Goal: Task Accomplishment & Management: Use online tool/utility

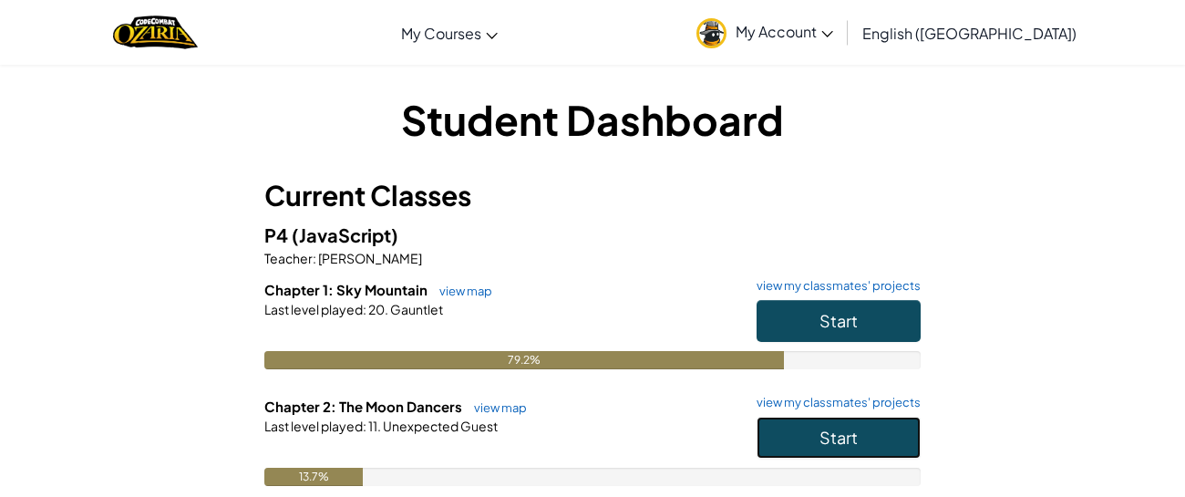
click at [836, 441] on span "Start" at bounding box center [839, 437] width 38 height 21
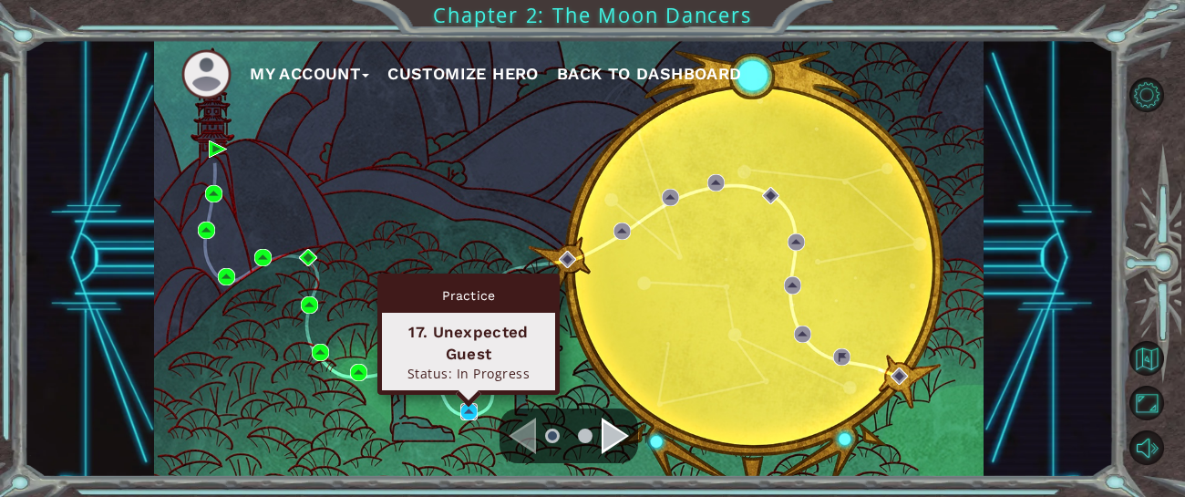
click at [467, 408] on img at bounding box center [468, 411] width 17 height 17
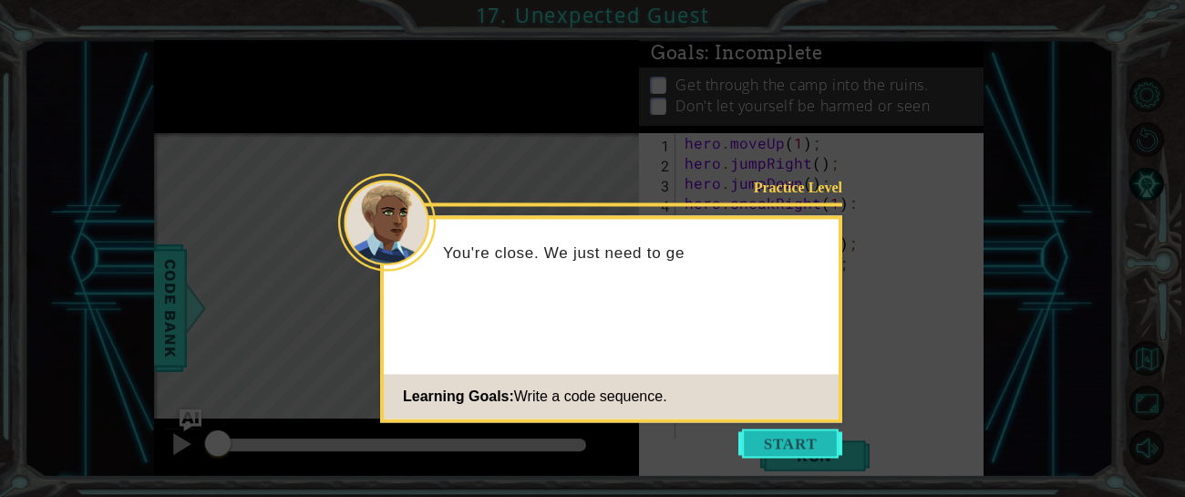
click at [795, 443] on button "Start" at bounding box center [791, 443] width 104 height 29
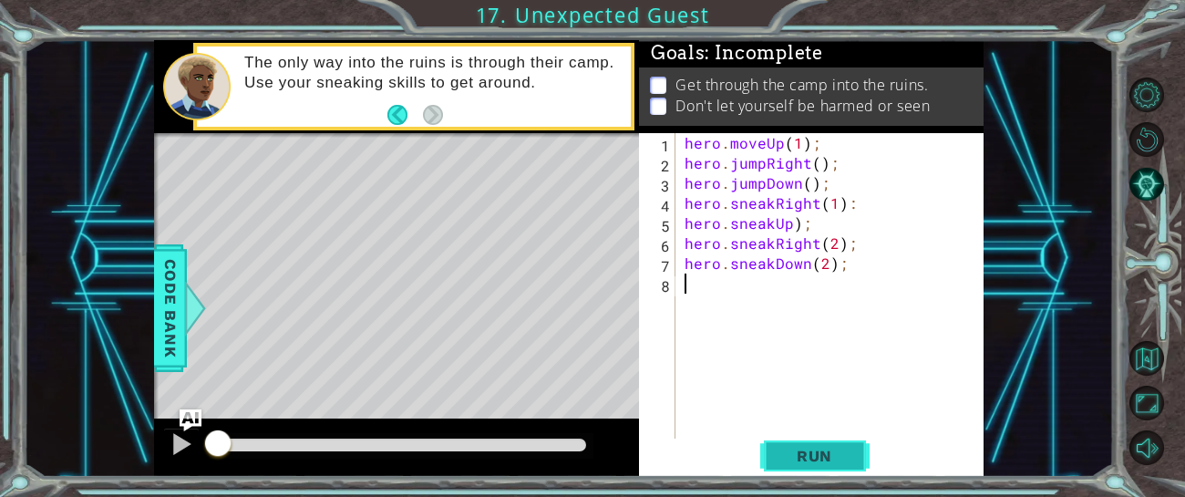
click at [826, 460] on span "Run" at bounding box center [815, 456] width 72 height 18
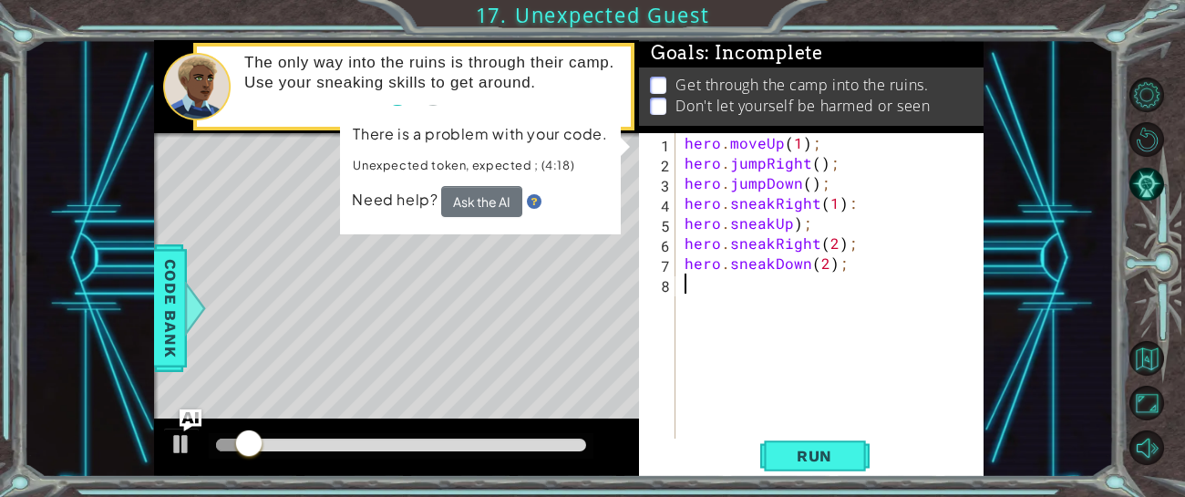
click at [902, 222] on div "hero . moveUp ( 1 ) ; hero . jumpRight ( ) ; hero . jumpDown ( ) ; hero . sneak…" at bounding box center [835, 313] width 308 height 361
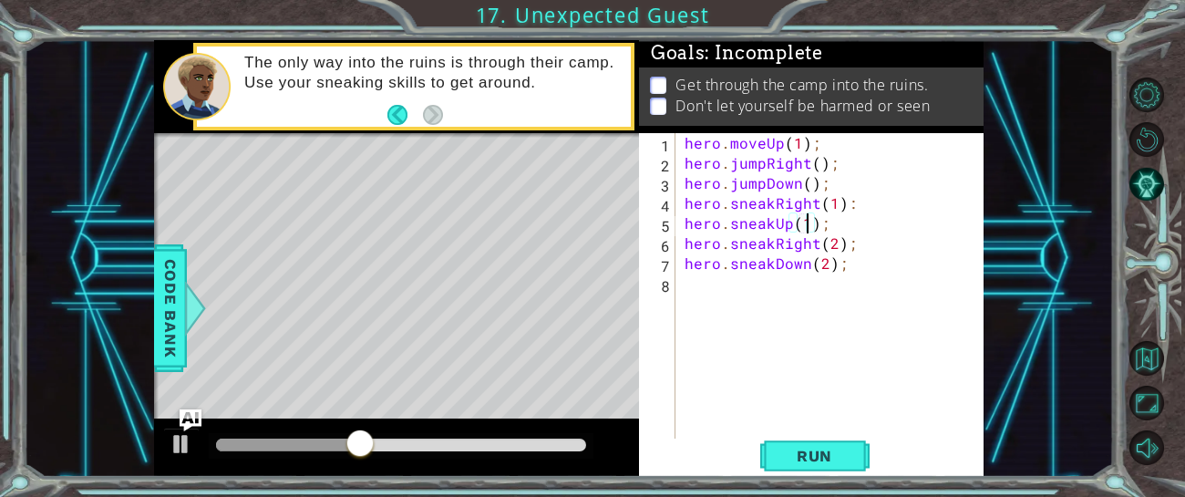
scroll to position [0, 7]
click at [849, 460] on span "Run" at bounding box center [815, 456] width 72 height 18
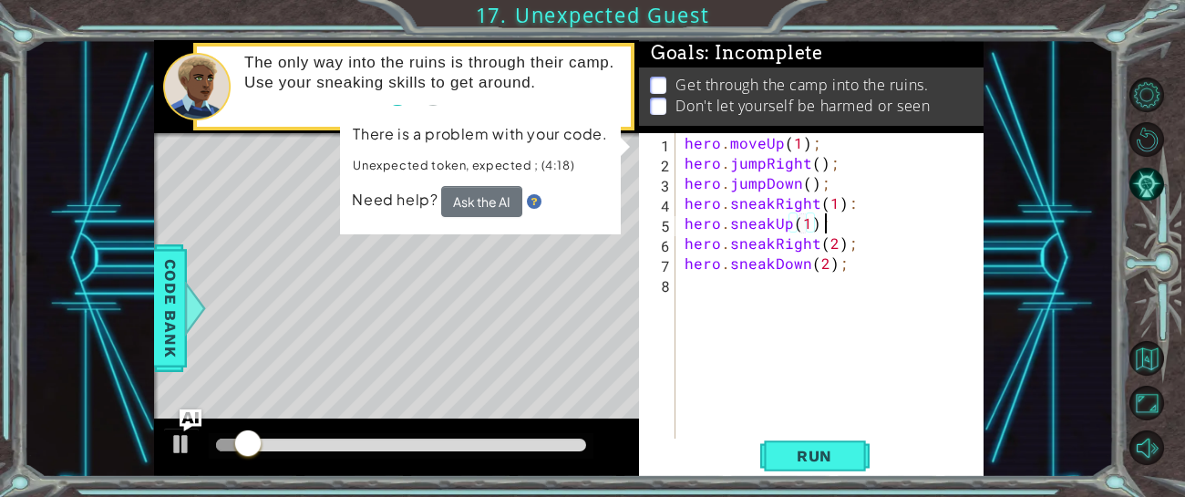
click at [841, 219] on div "hero . moveUp ( 1 ) ; hero . jumpRight ( ) ; hero . jumpDown ( ) ; hero . sneak…" at bounding box center [835, 313] width 308 height 361
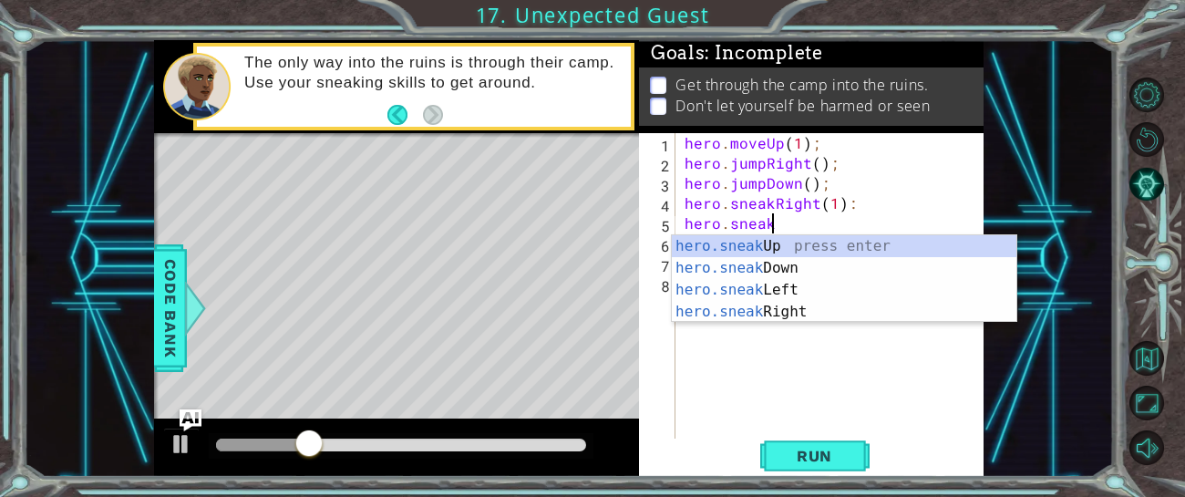
scroll to position [0, 4]
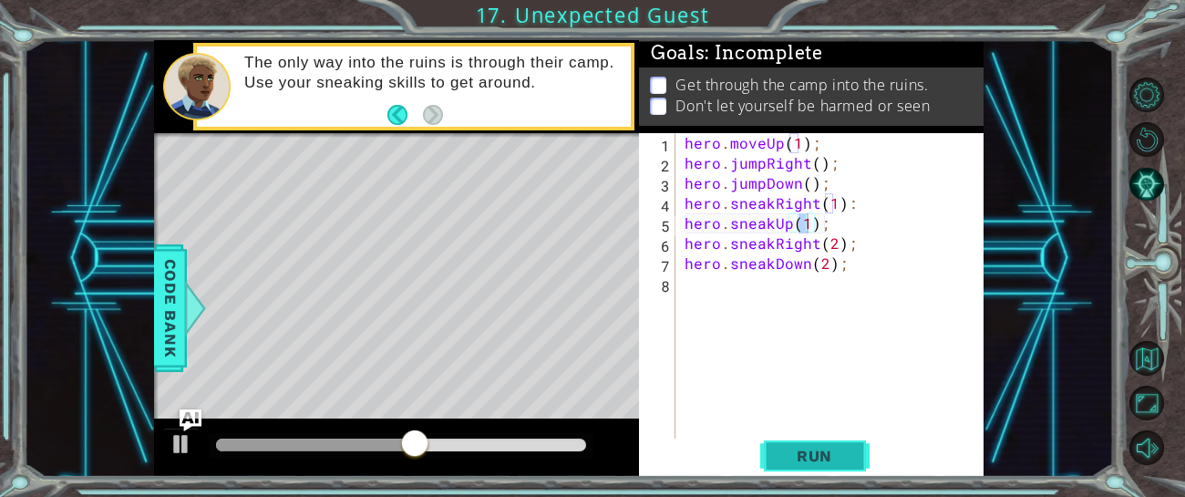
click at [851, 465] on button "Run" at bounding box center [814, 456] width 109 height 35
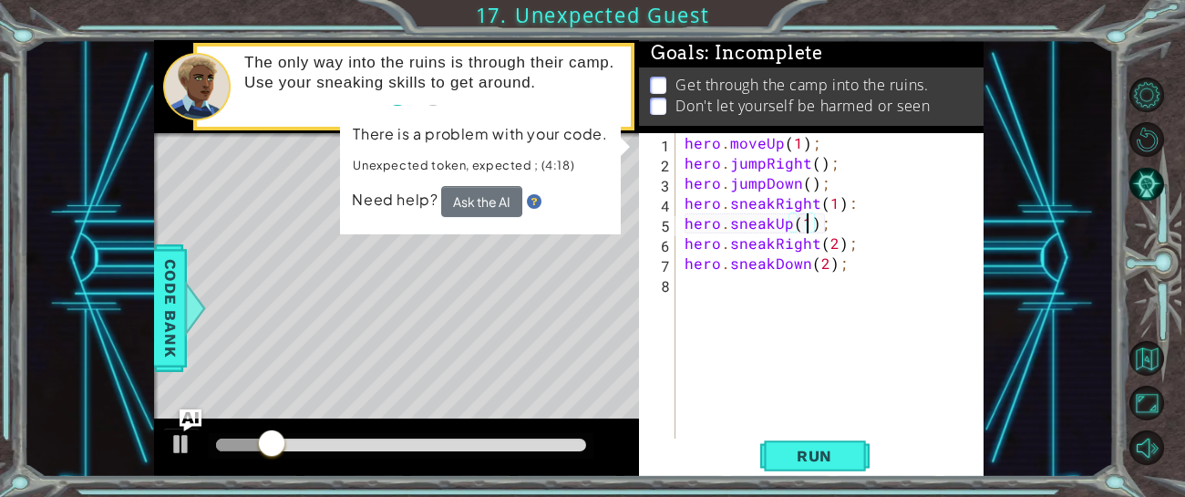
click at [864, 218] on div "hero . moveUp ( 1 ) ; hero . jumpRight ( ) ; hero . jumpDown ( ) ; hero . sneak…" at bounding box center [835, 313] width 308 height 361
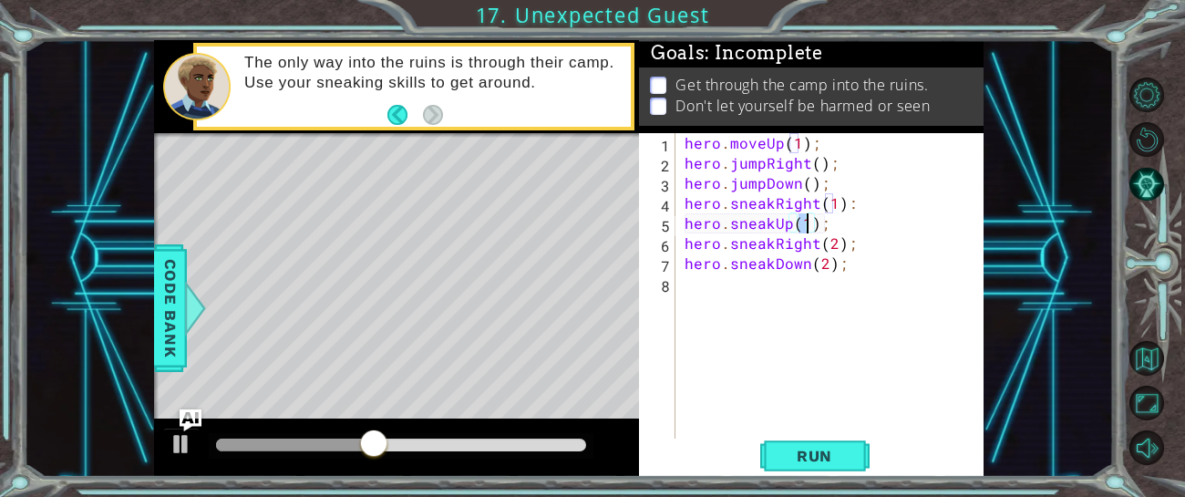
scroll to position [0, 7]
click at [884, 225] on div "hero . moveUp ( 1 ) ; hero . jumpRight ( ) ; hero . jumpDown ( ) ; hero . sneak…" at bounding box center [835, 313] width 308 height 361
click at [799, 461] on span "Run" at bounding box center [815, 456] width 72 height 18
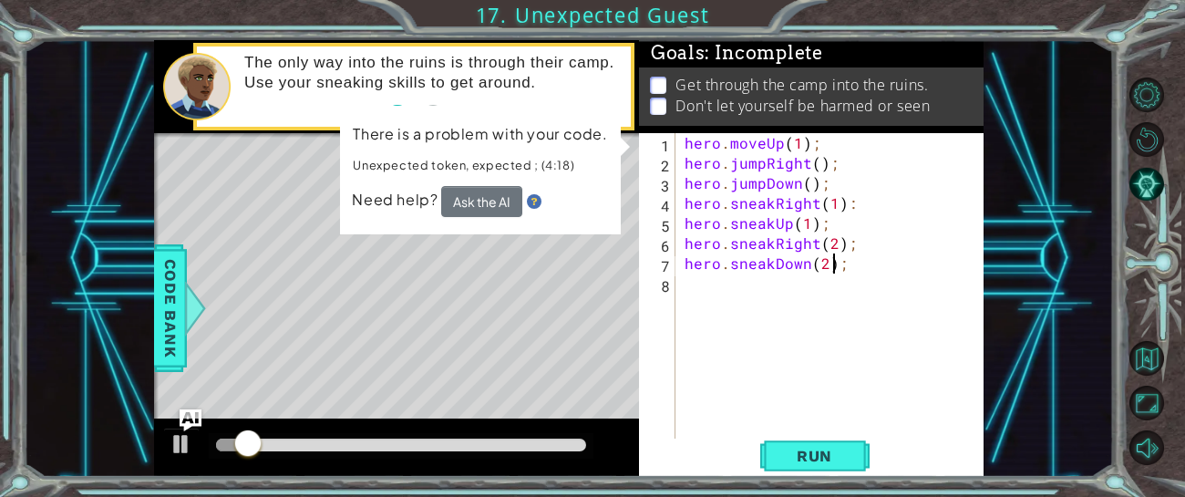
click at [835, 257] on div "hero . moveUp ( 1 ) ; hero . jumpRight ( ) ; hero . jumpDown ( ) ; hero . sneak…" at bounding box center [835, 313] width 308 height 361
click at [855, 229] on div "hero . moveUp ( 1 ) ; hero . jumpRight ( ) ; hero . jumpDown ( ) ; hero . sneak…" at bounding box center [835, 313] width 308 height 361
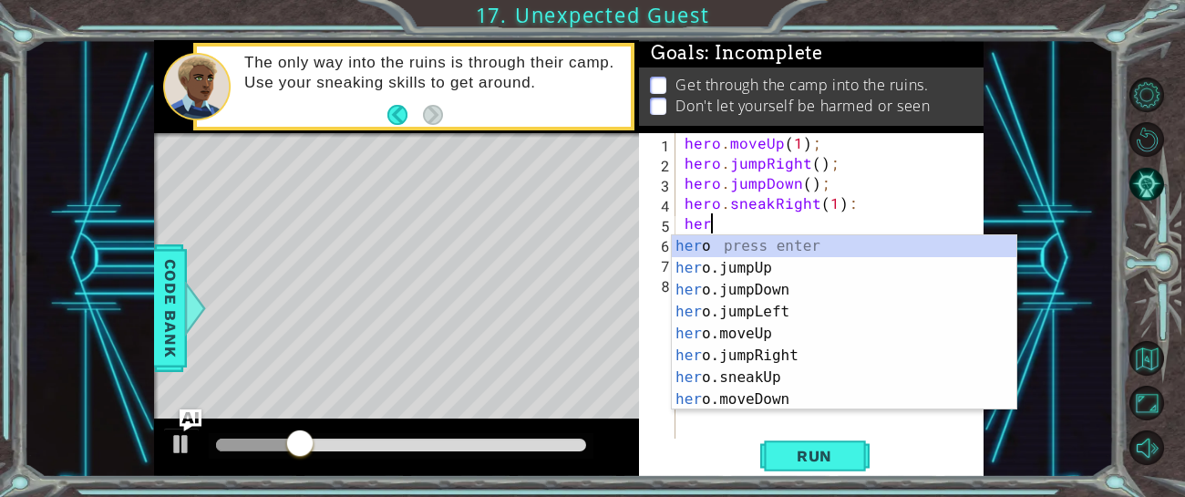
scroll to position [0, 0]
type textarea "h"
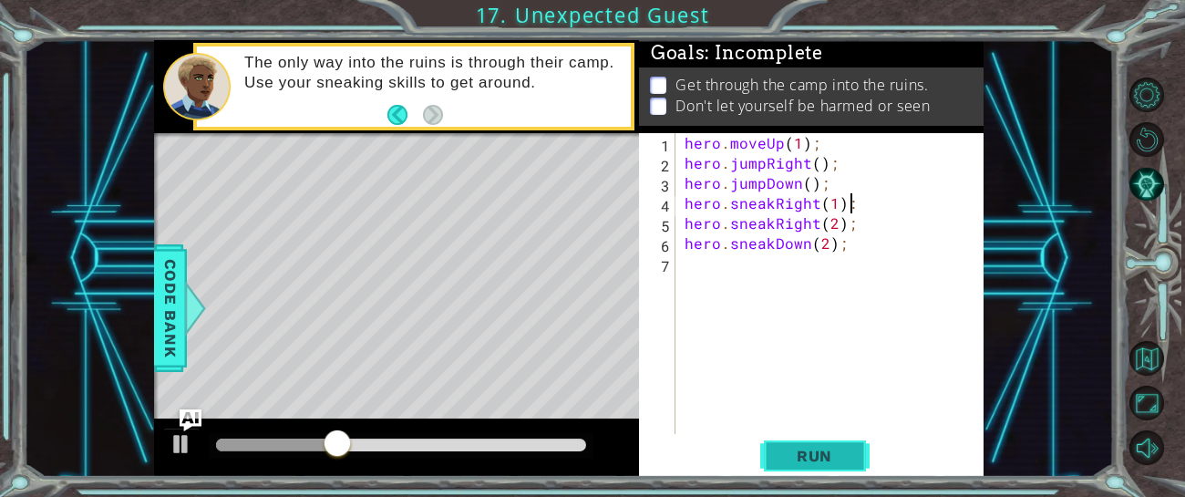
click at [801, 455] on span "Run" at bounding box center [815, 456] width 72 height 18
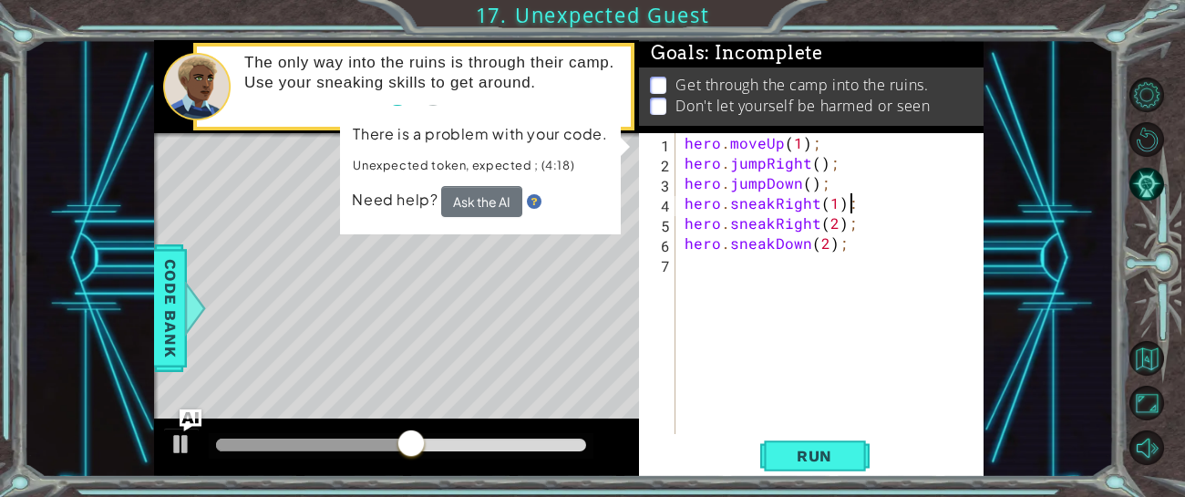
click at [916, 199] on div "hero . moveUp ( 1 ) ; hero . jumpRight ( ) ; hero . jumpDown ( ) ; hero . sneak…" at bounding box center [835, 303] width 308 height 341
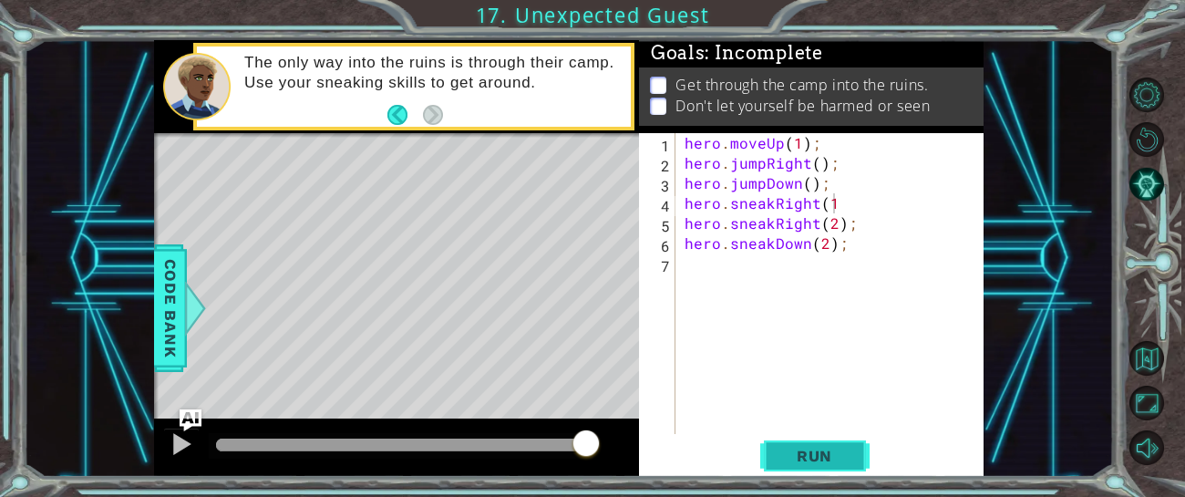
click at [767, 461] on button "Run" at bounding box center [814, 456] width 109 height 35
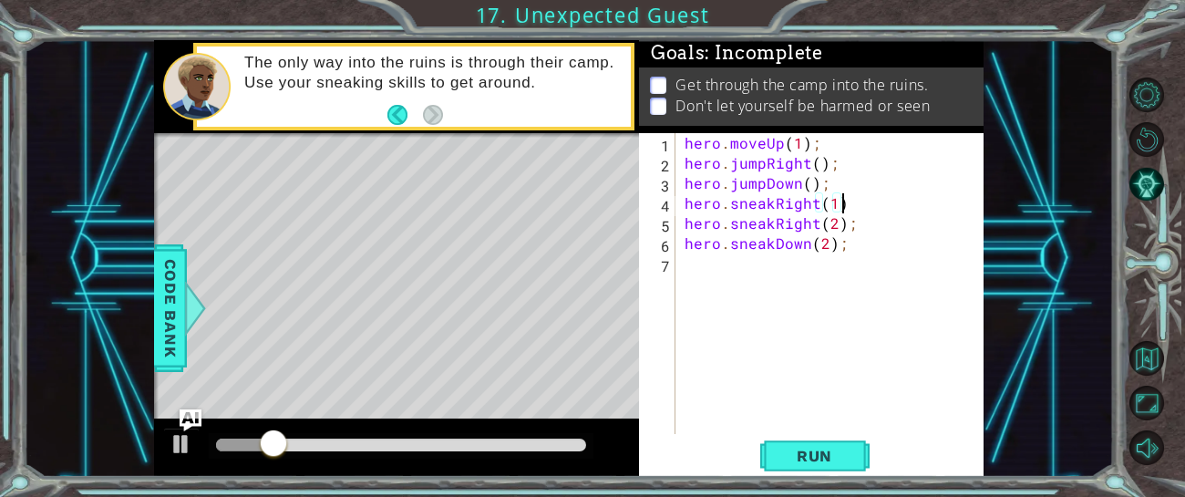
scroll to position [0, 9]
click at [800, 443] on button "Run" at bounding box center [814, 456] width 109 height 35
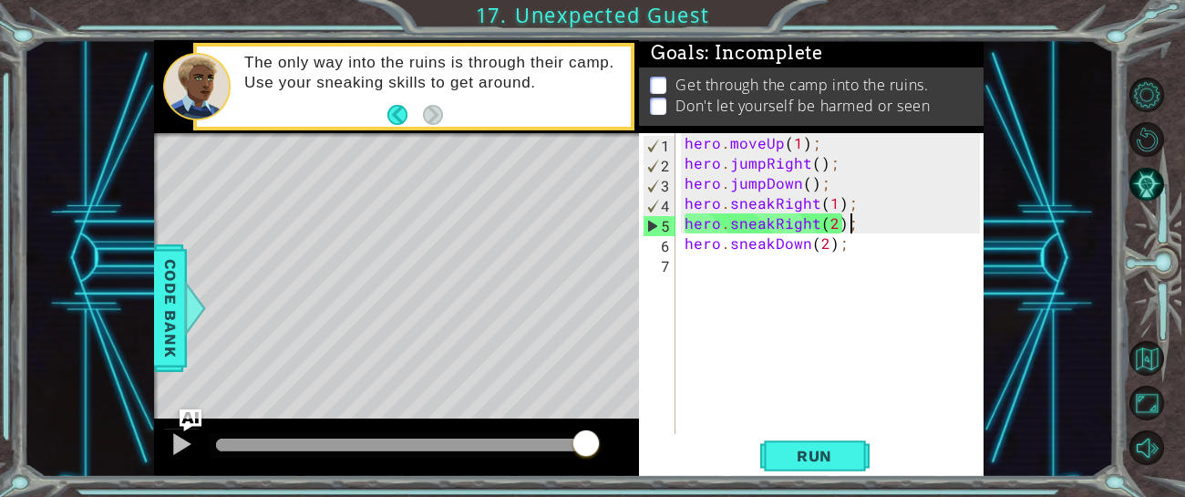
click at [853, 233] on div "hero . moveUp ( 1 ) ; hero . jumpRight ( ) ; hero . jumpDown ( ) ; hero . sneak…" at bounding box center [835, 303] width 308 height 341
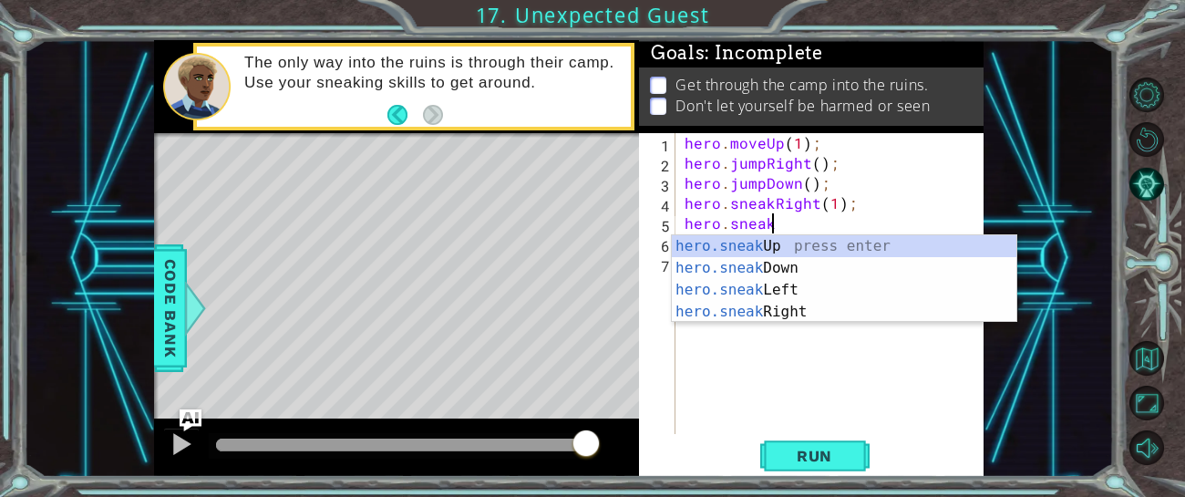
scroll to position [0, 4]
click at [842, 243] on div "hero.sneak Up press enter hero.sneak Down press enter hero.sneak Left press ent…" at bounding box center [844, 300] width 345 height 131
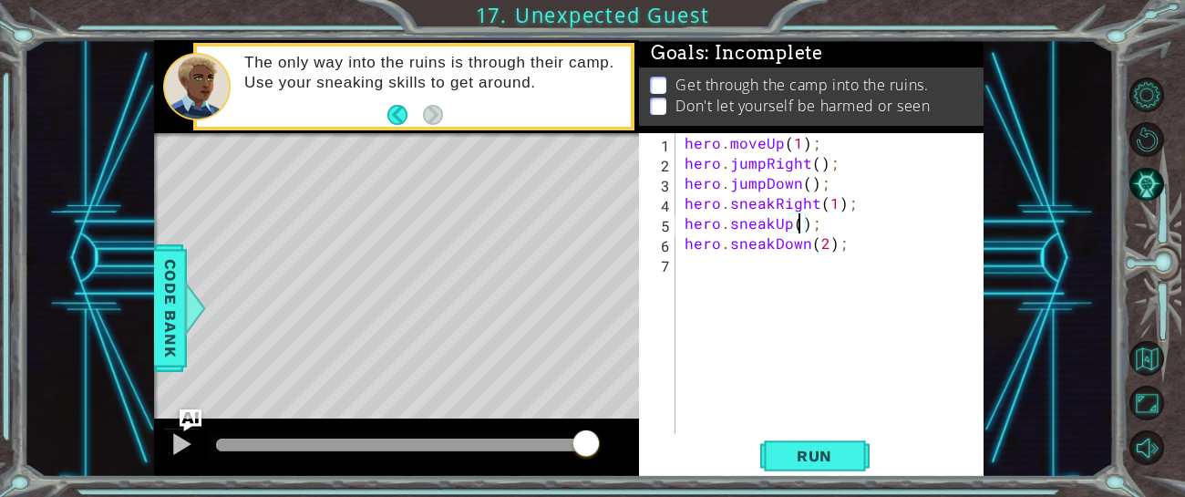
scroll to position [0, 6]
click at [860, 251] on div "hero . moveUp ( 1 ) ; hero . jumpRight ( ) ; hero . jumpDown ( ) ; hero . sneak…" at bounding box center [835, 303] width 308 height 341
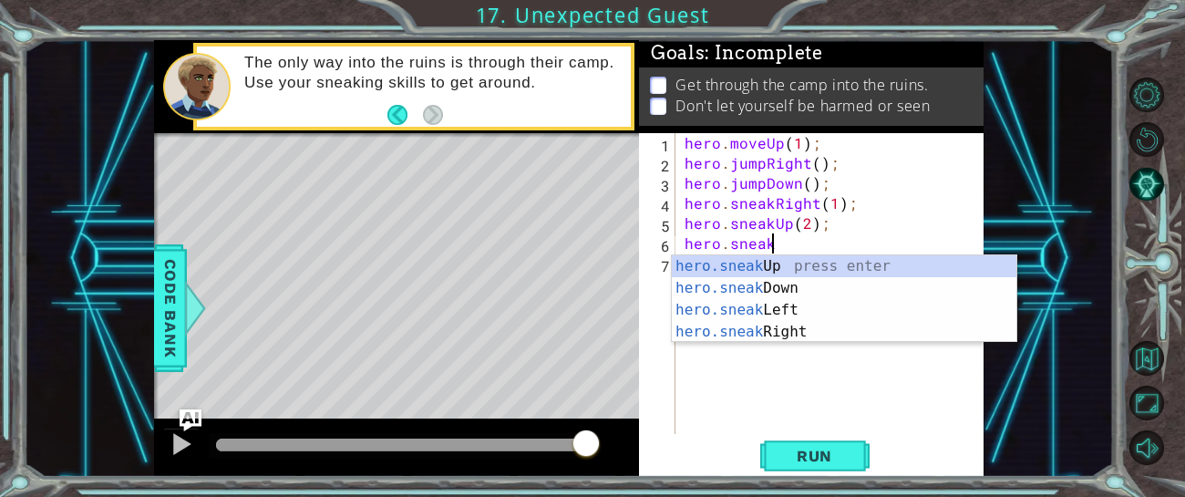
scroll to position [0, 4]
click at [791, 229] on div "hero . moveUp ( 1 ) ; hero . jumpRight ( ) ; hero . jumpDown ( ) ; hero . sneak…" at bounding box center [835, 303] width 308 height 341
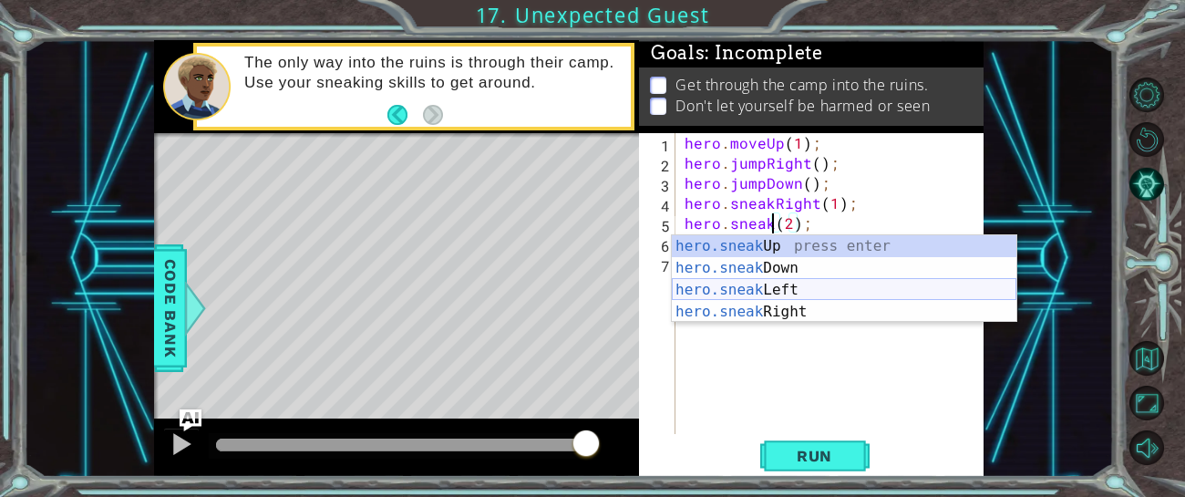
click at [749, 290] on div "hero.sneak Up press enter hero.sneak Down press enter hero.sneak Left press ent…" at bounding box center [844, 300] width 345 height 131
type textarea "hero.sneakLeft(1)(2);"
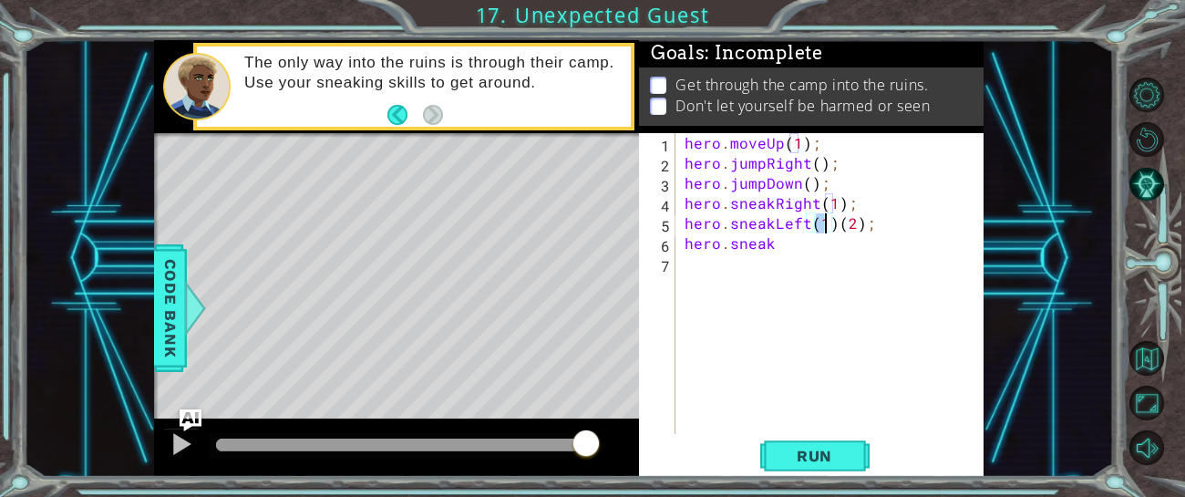
click at [795, 264] on div "hero . moveUp ( 1 ) ; hero . jumpRight ( ) ; hero . jumpDown ( ) ; hero . sneak…" at bounding box center [835, 303] width 308 height 341
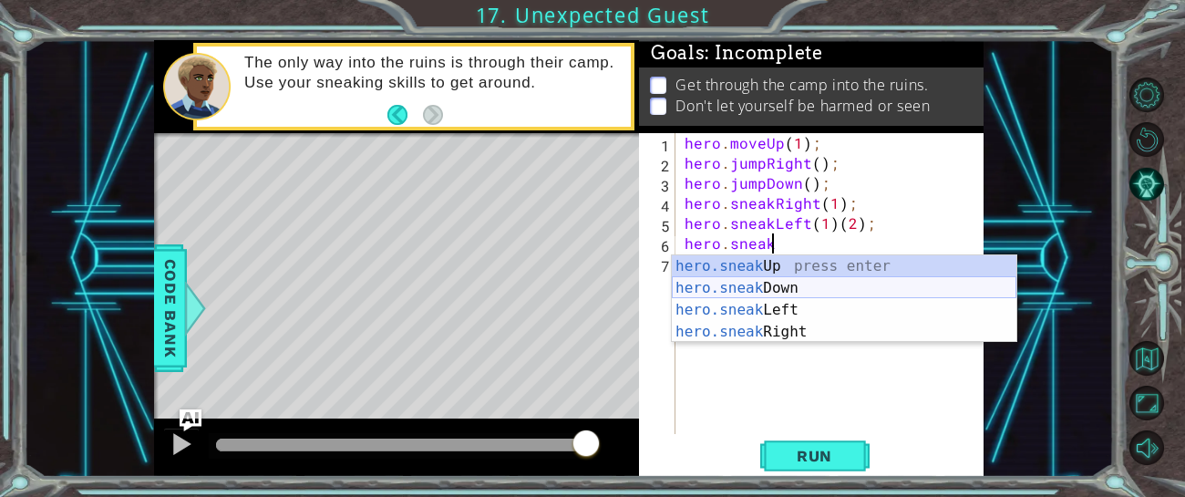
click at [768, 282] on div "hero.sneak Up press enter hero.sneak Down press enter hero.sneak Left press ent…" at bounding box center [844, 320] width 345 height 131
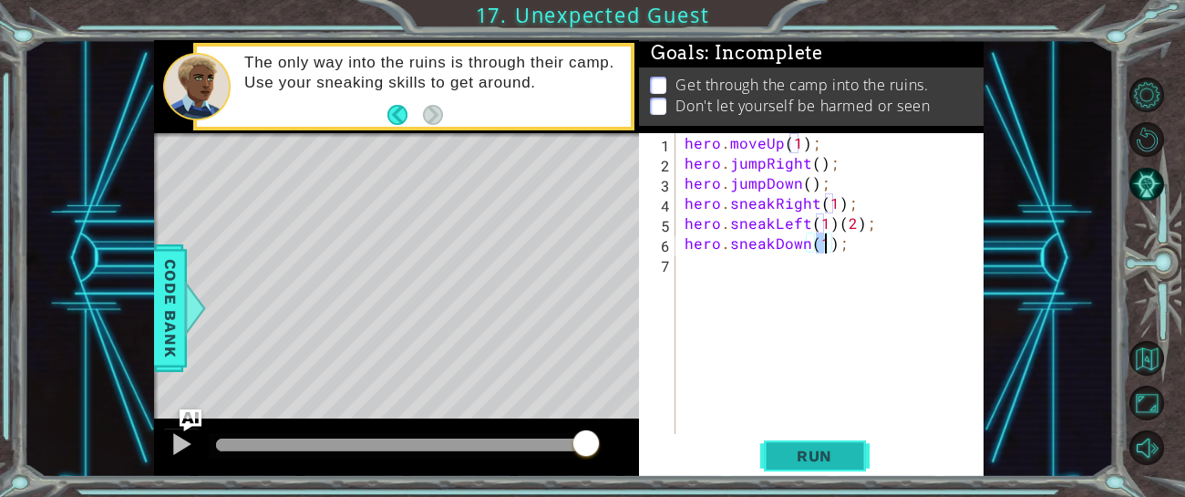
click at [825, 449] on span "Run" at bounding box center [815, 456] width 72 height 18
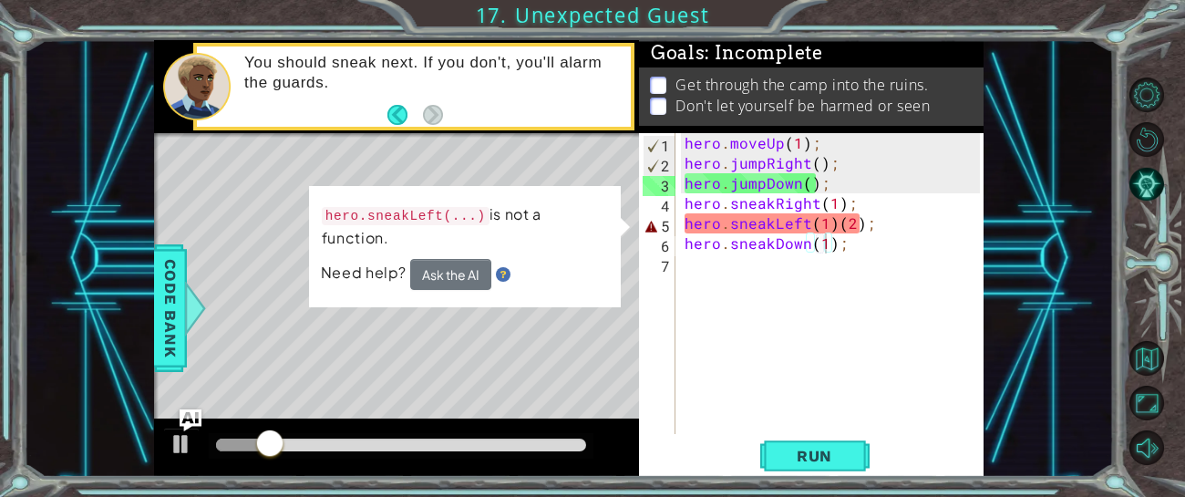
click at [508, 140] on div "Level Map" at bounding box center [575, 401] width 843 height 537
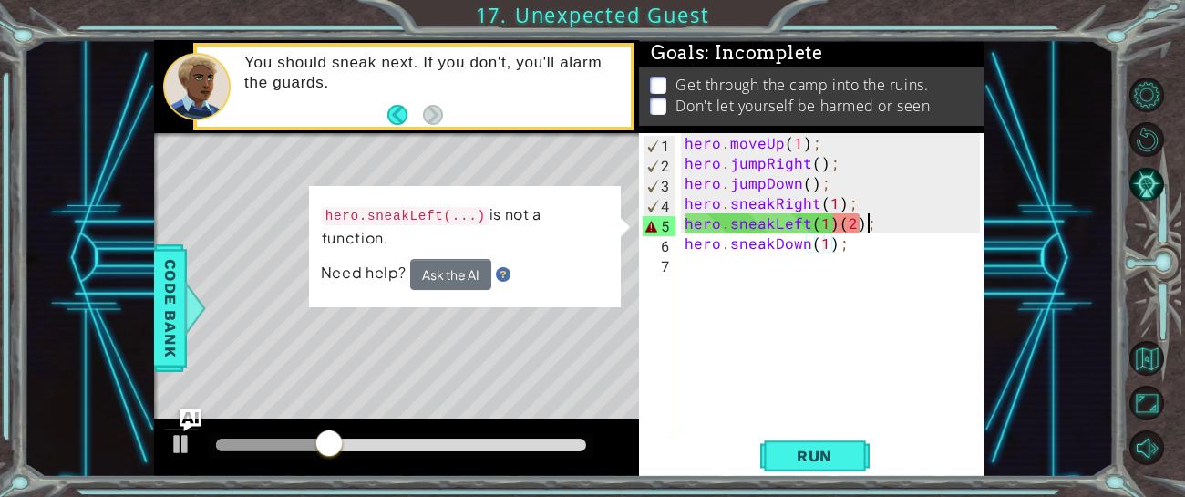
click at [870, 227] on div "hero . moveUp ( 1 ) ; hero . jumpRight ( ) ; hero . jumpDown ( ) ; hero . sneak…" at bounding box center [835, 303] width 308 height 341
click at [831, 232] on div "hero . moveUp ( 1 ) ; hero . jumpRight ( ) ; hero . jumpDown ( ) ; hero . sneak…" at bounding box center [835, 303] width 308 height 341
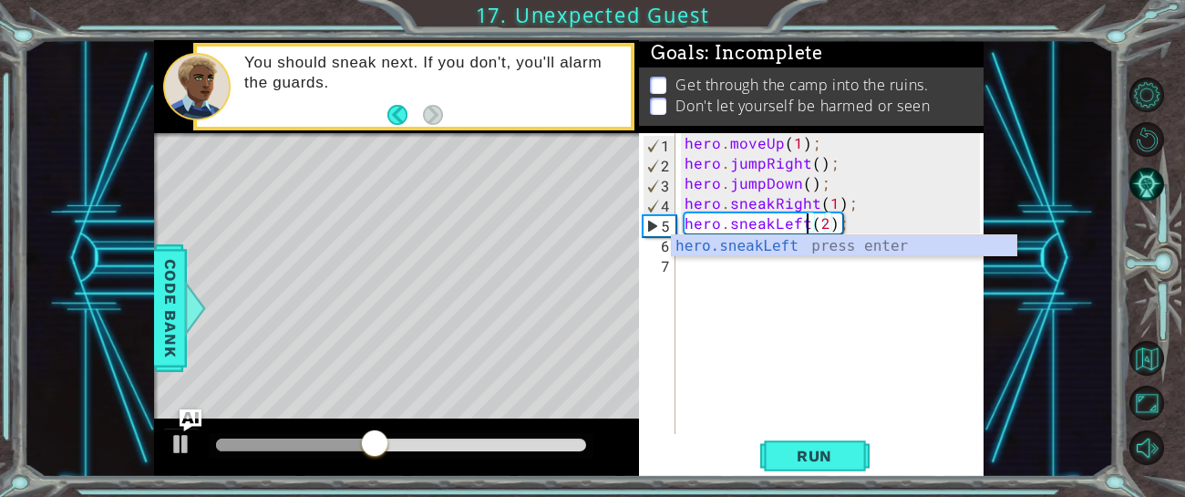
scroll to position [0, 8]
click at [801, 456] on span "Run" at bounding box center [815, 456] width 72 height 18
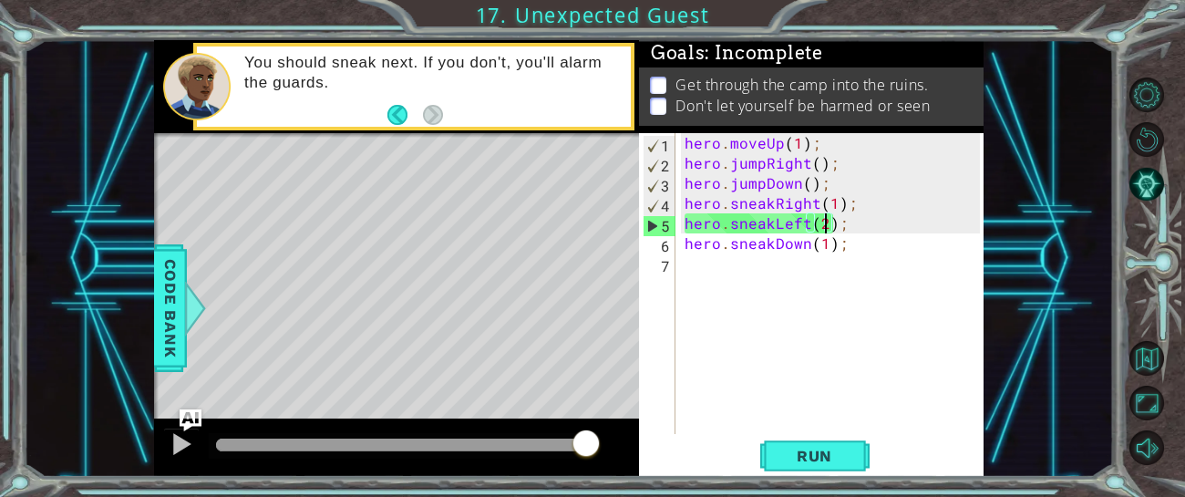
click at [827, 225] on div "hero . moveUp ( 1 ) ; hero . jumpRight ( ) ; hero . jumpDown ( ) ; hero . sneak…" at bounding box center [835, 303] width 308 height 341
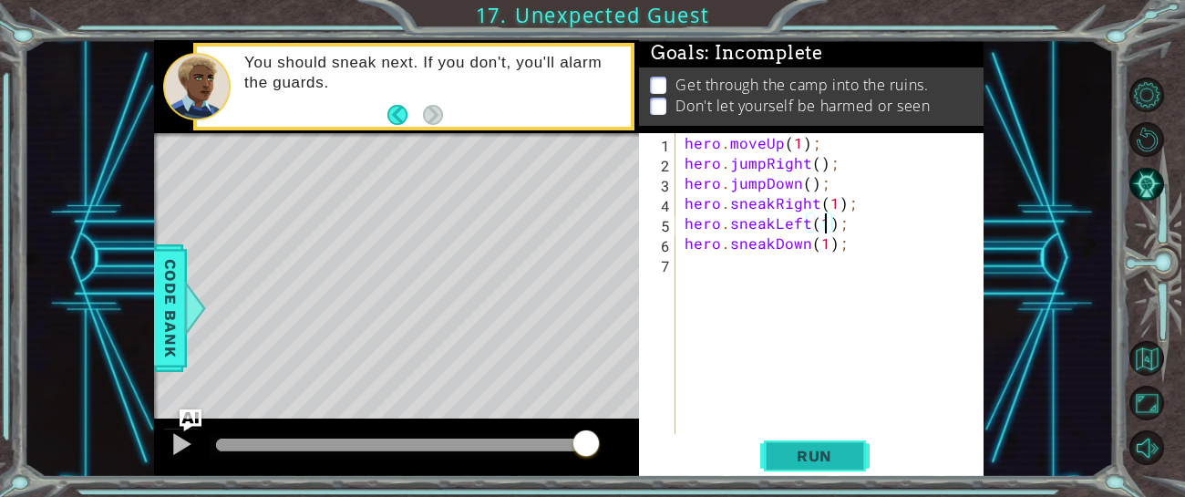
click at [837, 461] on span "Run" at bounding box center [815, 456] width 72 height 18
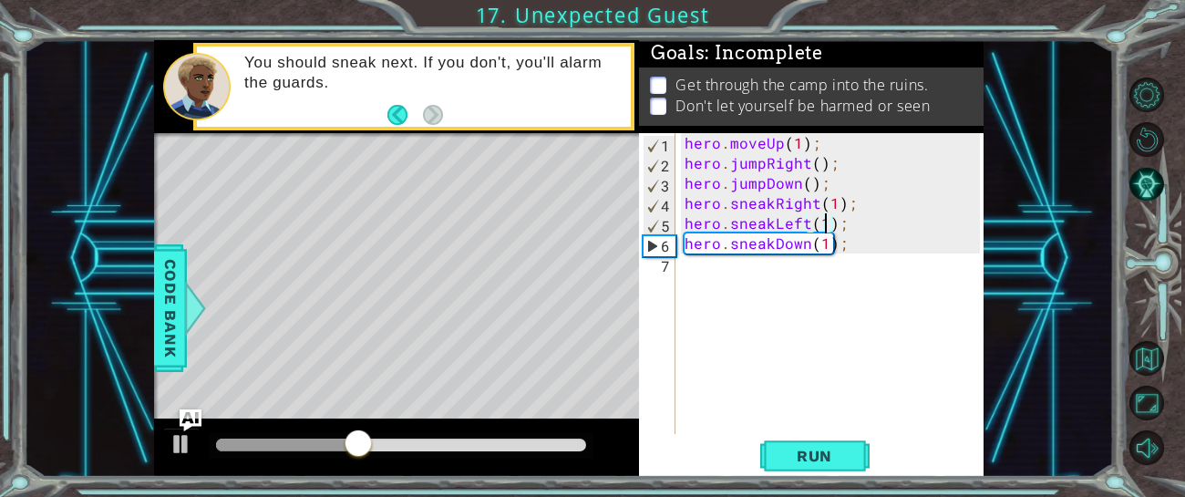
click at [852, 227] on div "hero . moveUp ( 1 ) ; hero . jumpRight ( ) ; hero . jumpDown ( ) ; hero . sneak…" at bounding box center [835, 303] width 308 height 341
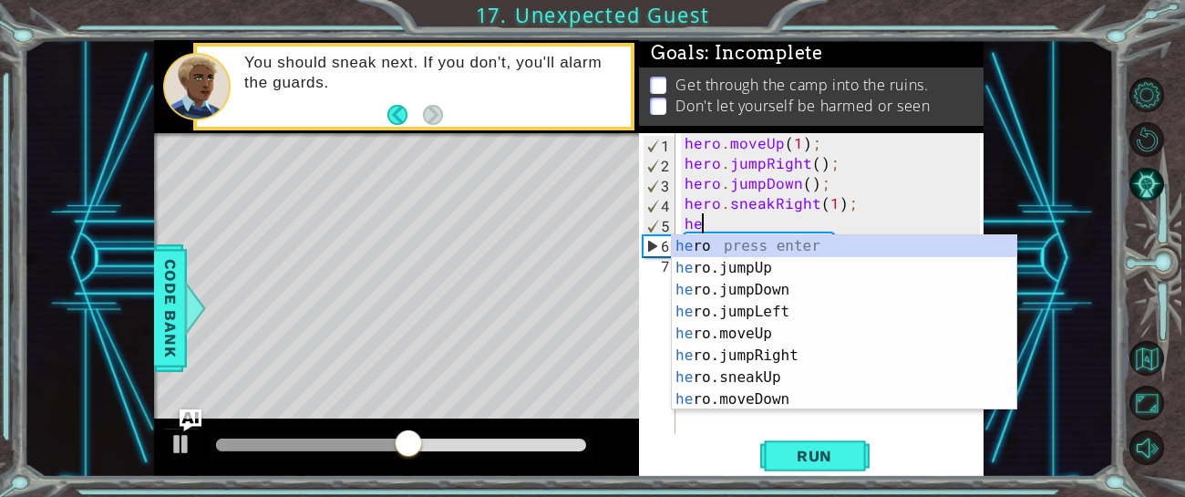
scroll to position [0, 0]
type textarea "h"
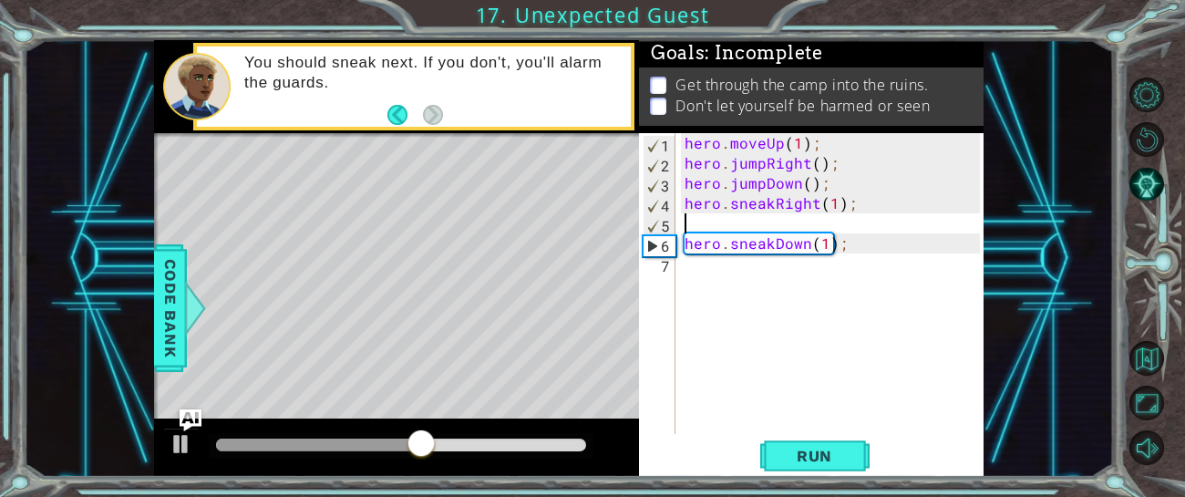
type textarea "hero.sneakRight(1);"
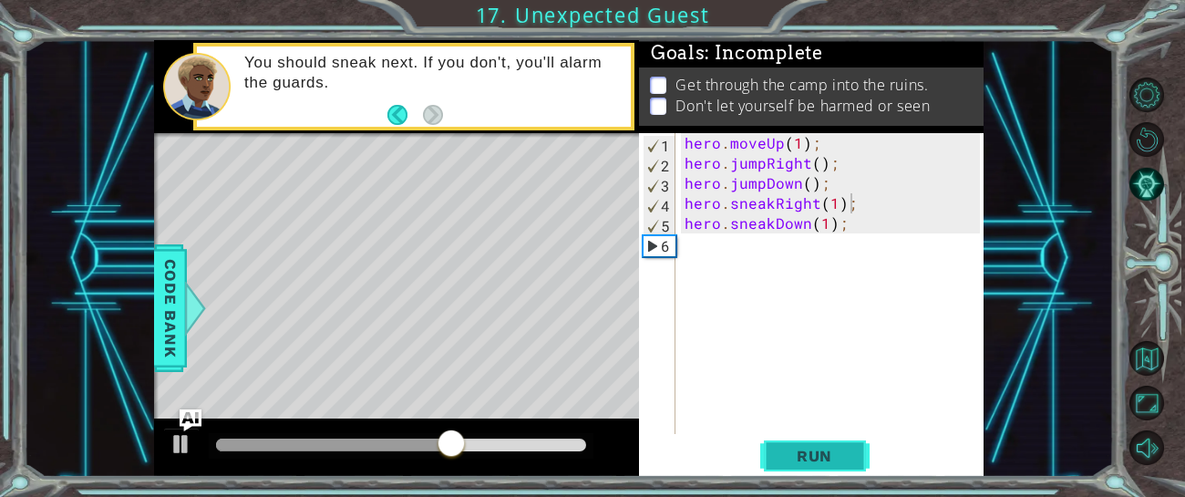
click at [815, 460] on span "Run" at bounding box center [815, 456] width 72 height 18
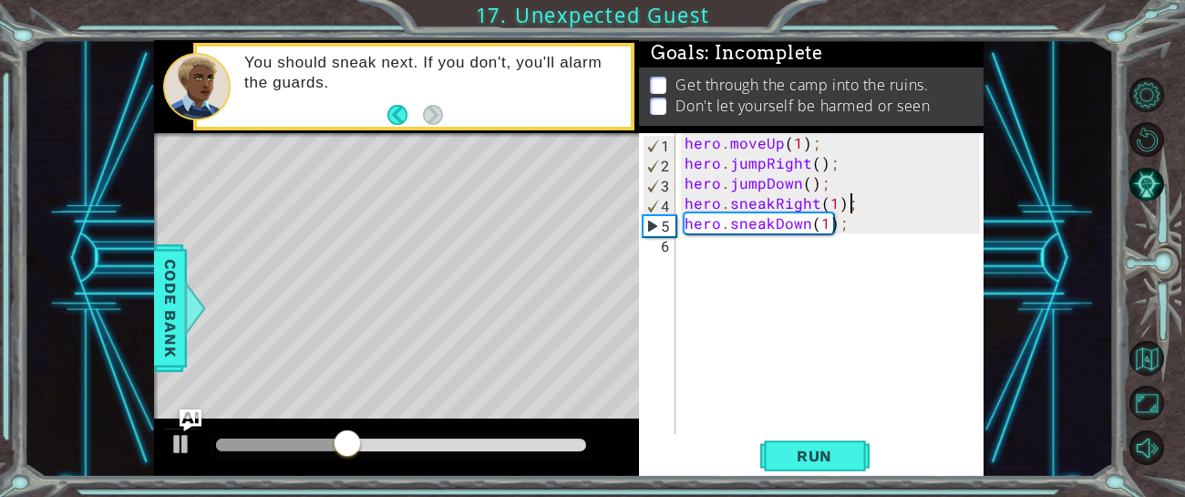
click at [692, 248] on div "hero . moveUp ( 1 ) ; hero . jumpRight ( ) ; hero . jumpDown ( ) ; hero . sneak…" at bounding box center [835, 303] width 308 height 341
type textarea "h"
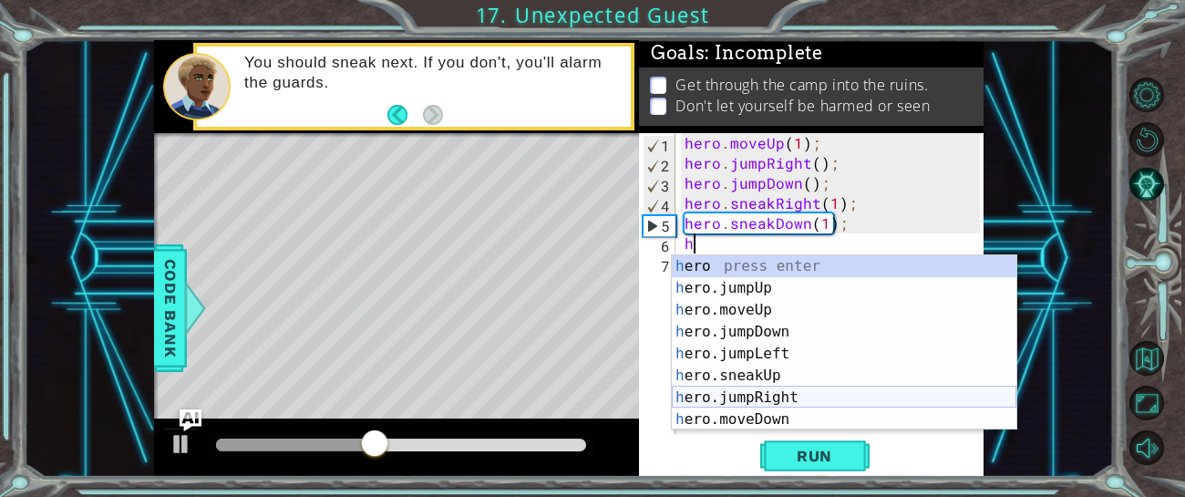
click at [777, 398] on div "h ero press enter h ero.jumpUp press enter h ero.moveUp press enter h ero.jumpD…" at bounding box center [844, 364] width 345 height 219
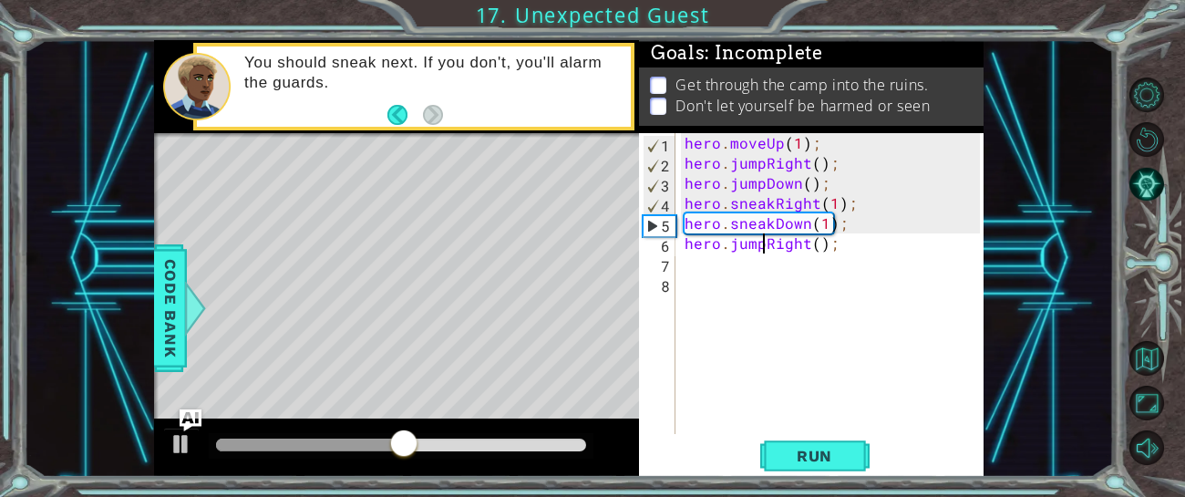
click at [764, 249] on div "hero . moveUp ( 1 ) ; hero . jumpRight ( ) ; hero . jumpDown ( ) ; hero . sneak…" at bounding box center [835, 303] width 308 height 341
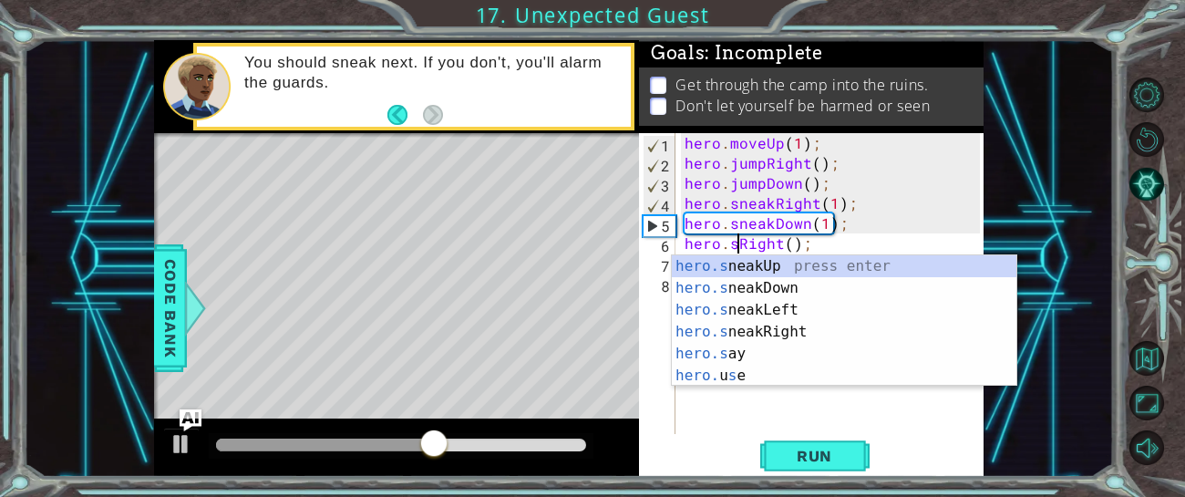
scroll to position [0, 2]
click at [771, 281] on div "hero.s neakUp press enter hero.s neakDown press enter hero.s neakLeft press ent…" at bounding box center [844, 342] width 345 height 175
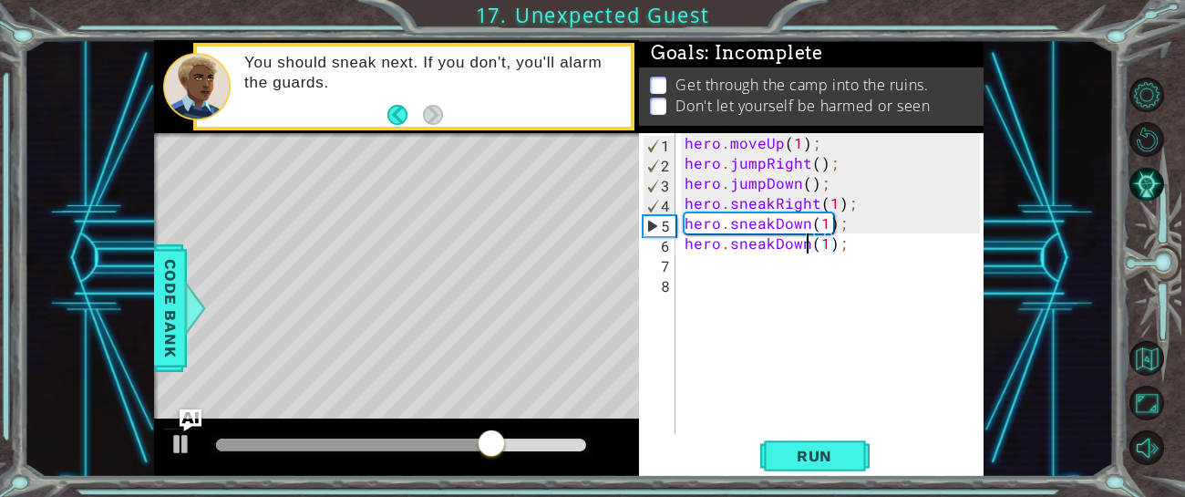
click at [807, 243] on div "hero . moveUp ( 1 ) ; hero . jumpRight ( ) ; hero . jumpDown ( ) ; hero . sneak…" at bounding box center [835, 303] width 308 height 341
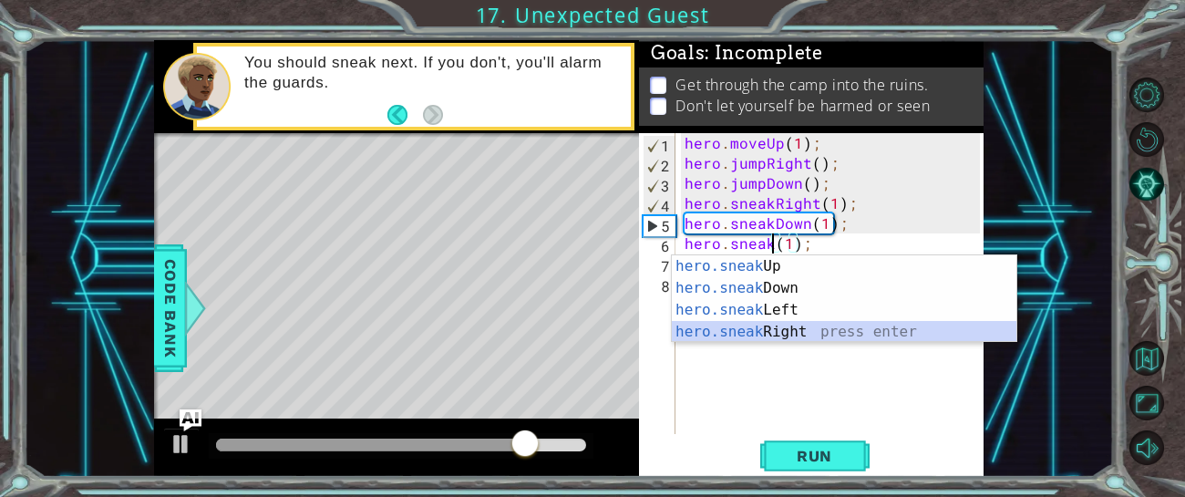
click at [813, 339] on div "hero.sneak Up press enter hero.sneak Down press enter hero.sneak Left press ent…" at bounding box center [844, 320] width 345 height 131
type textarea "hero.sneakRight(1)(1);"
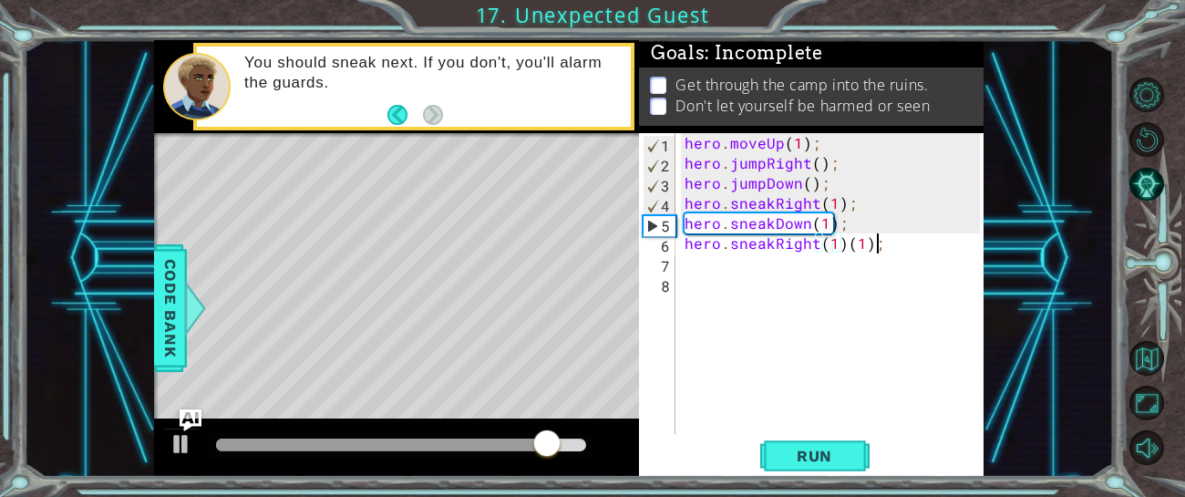
click at [890, 243] on div "hero . moveUp ( 1 ) ; hero . jumpRight ( ) ; hero . jumpDown ( ) ; hero . sneak…" at bounding box center [835, 303] width 308 height 341
click at [867, 253] on div "hero . moveUp ( 1 ) ; hero . jumpRight ( ) ; hero . jumpDown ( ) ; hero . sneak…" at bounding box center [835, 303] width 308 height 341
click at [866, 242] on div "hero . moveUp ( 1 ) ; hero . jumpRight ( ) ; hero . jumpDown ( ) ; hero . sneak…" at bounding box center [835, 303] width 308 height 341
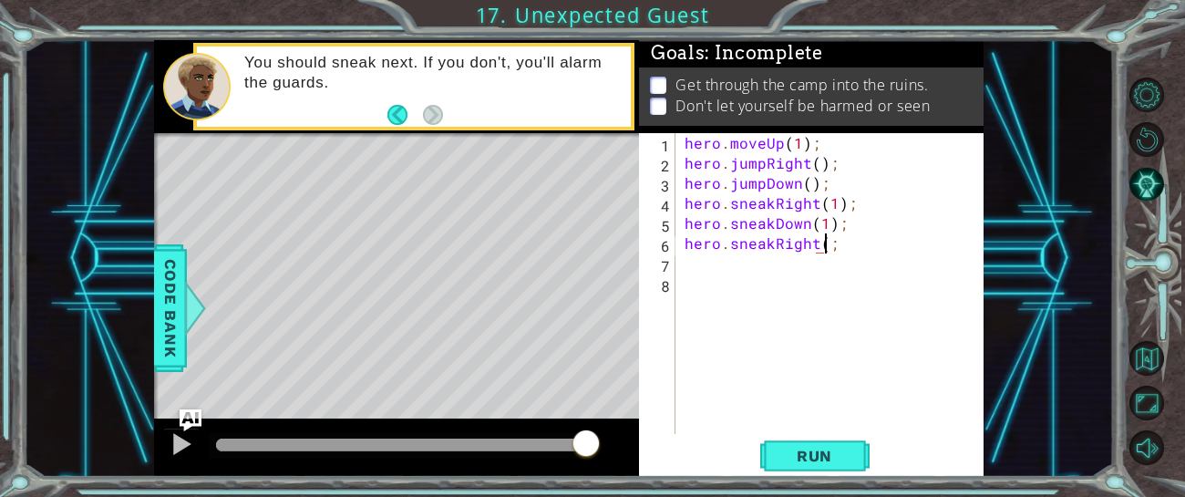
scroll to position [0, 8]
type textarea "hero.sneakRight(2);"
click at [846, 456] on span "Run" at bounding box center [815, 456] width 72 height 18
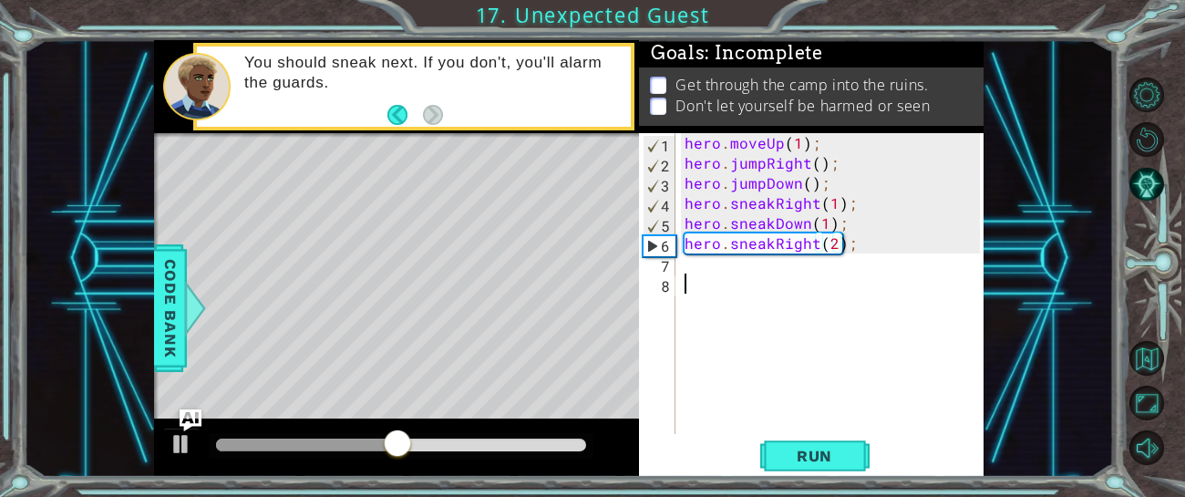
click at [754, 278] on div "hero . moveUp ( 1 ) ; hero . jumpRight ( ) ; hero . jumpDown ( ) ; hero . sneak…" at bounding box center [835, 303] width 308 height 341
click at [708, 277] on div "hero . moveUp ( 1 ) ; hero . jumpRight ( ) ; hero . jumpDown ( ) ; hero . sneak…" at bounding box center [835, 303] width 308 height 341
click at [708, 271] on div "hero . moveUp ( 1 ) ; hero . jumpRight ( ) ; hero . jumpDown ( ) ; hero . sneak…" at bounding box center [835, 303] width 308 height 341
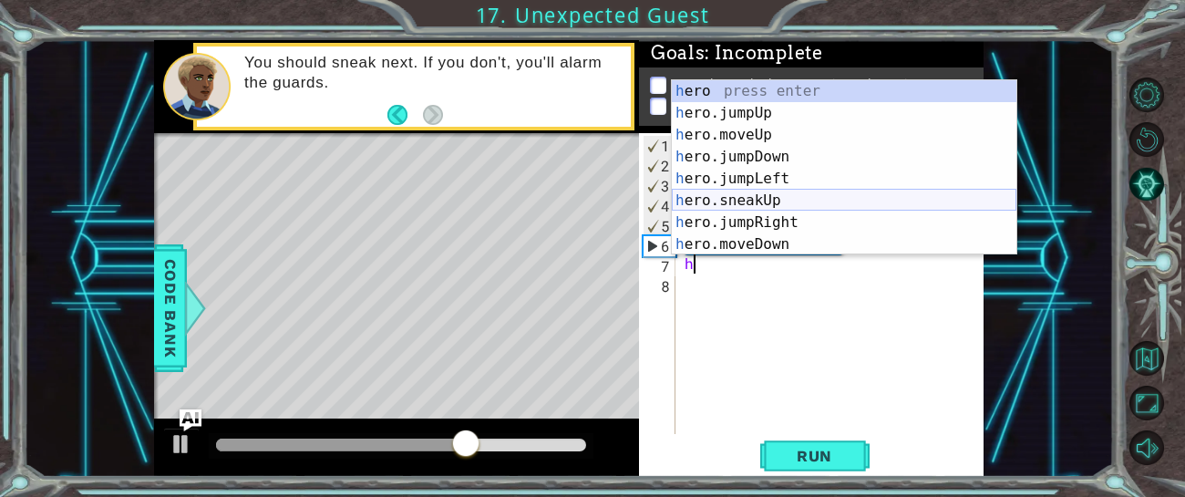
click at [728, 201] on div "h ero press enter h ero.jumpUp press enter h ero.moveUp press enter h ero.jumpD…" at bounding box center [844, 189] width 345 height 219
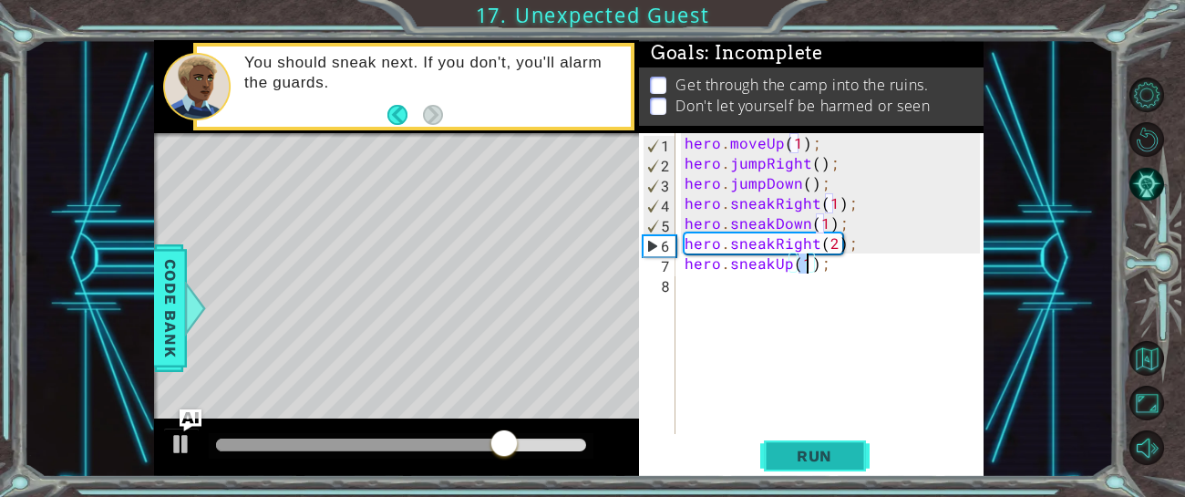
type textarea "hero.sneakUp(1);"
click at [780, 451] on span "Run" at bounding box center [815, 456] width 72 height 18
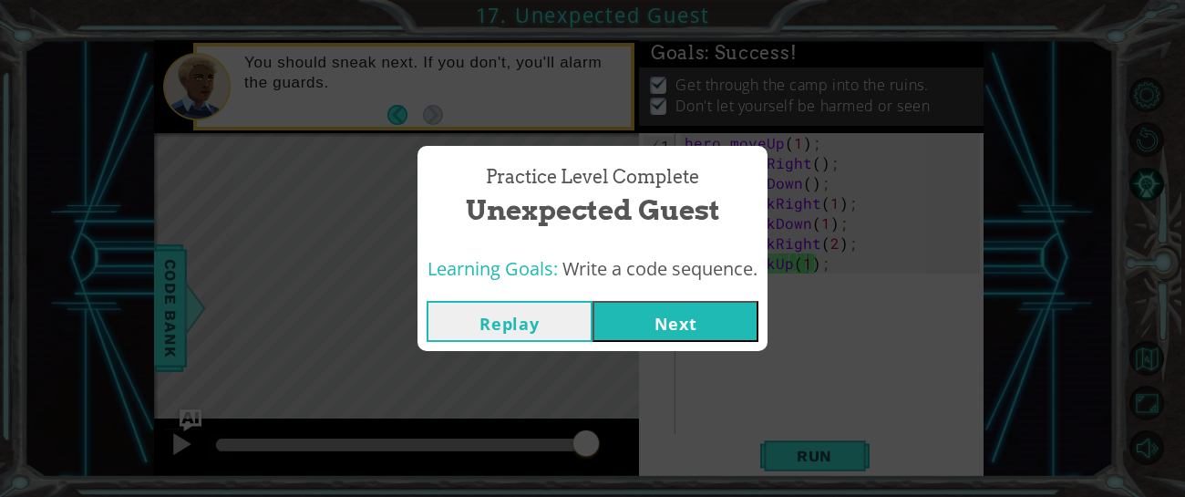
click at [669, 320] on button "Next" at bounding box center [676, 321] width 166 height 41
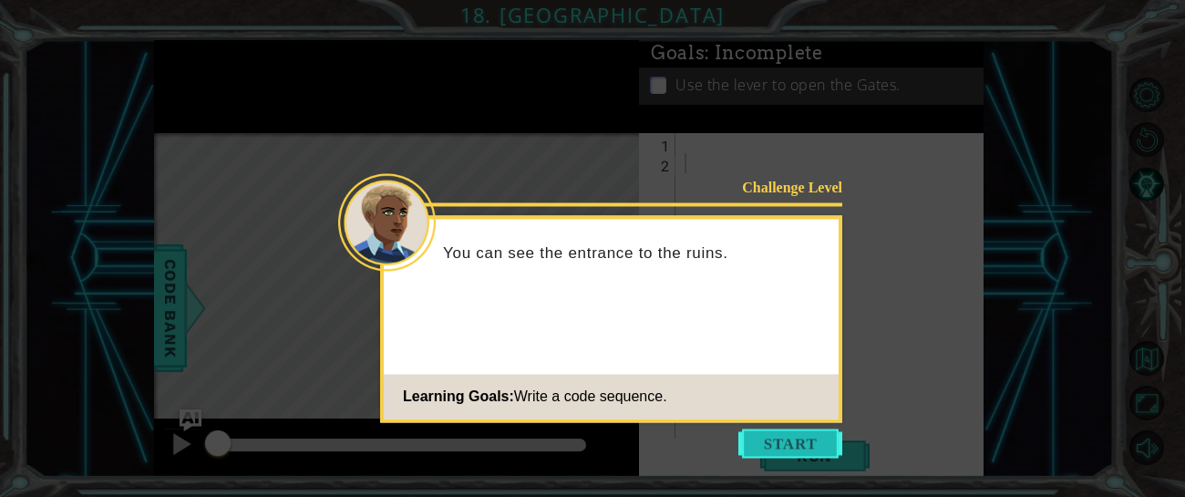
click at [788, 436] on button "Start" at bounding box center [791, 443] width 104 height 29
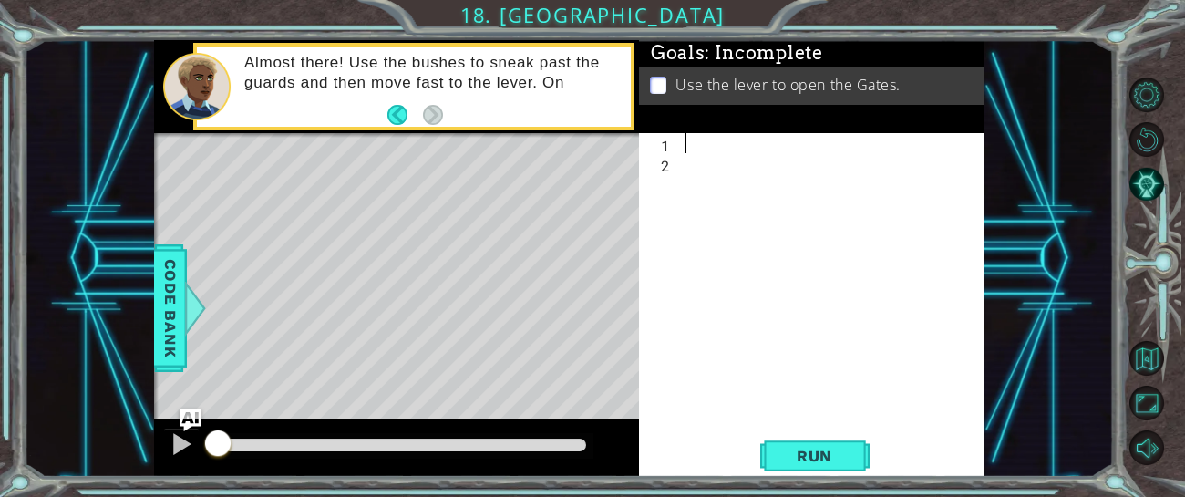
click at [698, 148] on div at bounding box center [835, 313] width 308 height 361
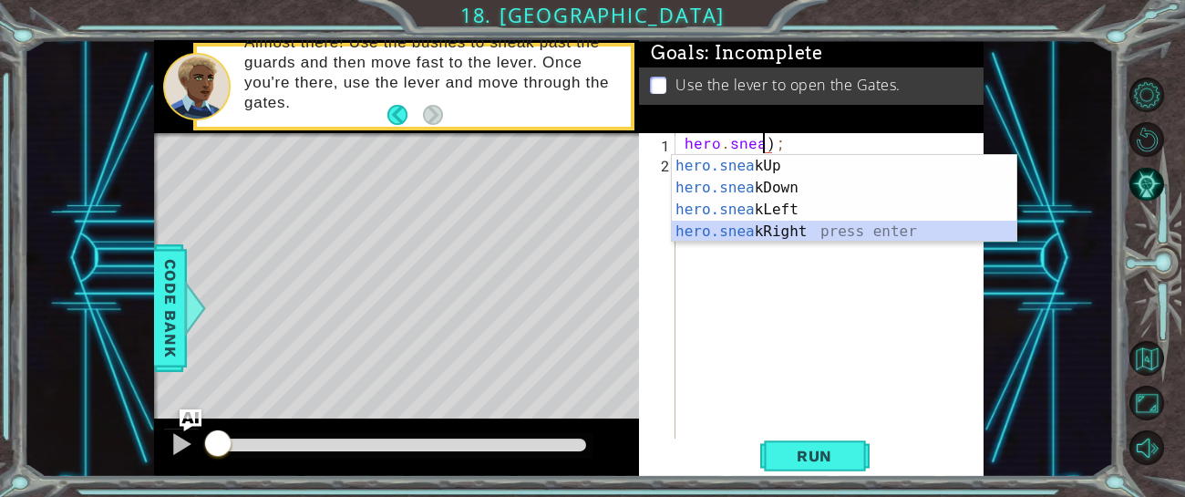
type textarea "hero.sneakRight(1));"
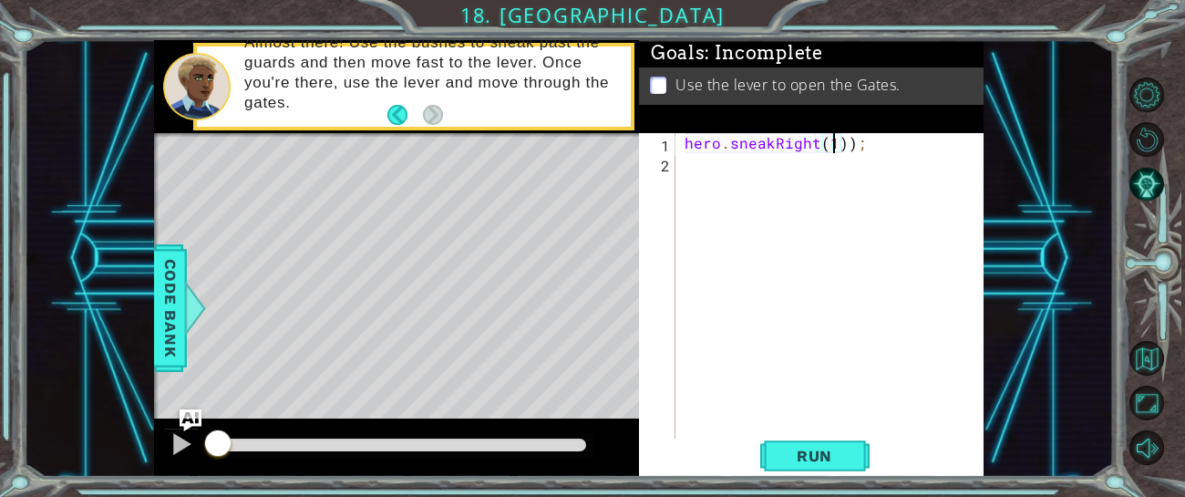
scroll to position [0, 8]
click at [698, 165] on div "hero . sneakRight ( 1 )) ;" at bounding box center [835, 313] width 308 height 361
click at [855, 145] on div "hero . sneakRight ( 1 )) ; hero . sneakUp ( 2 ) ;" at bounding box center [835, 303] width 308 height 341
click at [845, 143] on div "hero . sneakRight ( 1 )) ; hero . sneakUp ( 2 ) ;" at bounding box center [835, 303] width 308 height 341
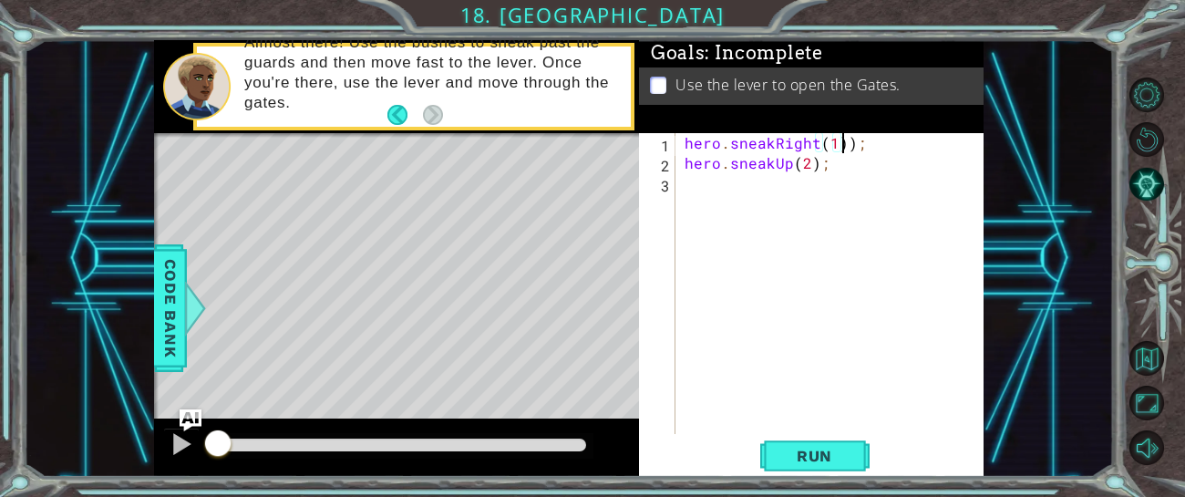
type textarea "hero.sneakRight(1);"
click at [705, 200] on div "hero . sneakRight ( 1 ) ; hero . sneakUp ( 2 ) ;" at bounding box center [835, 303] width 308 height 341
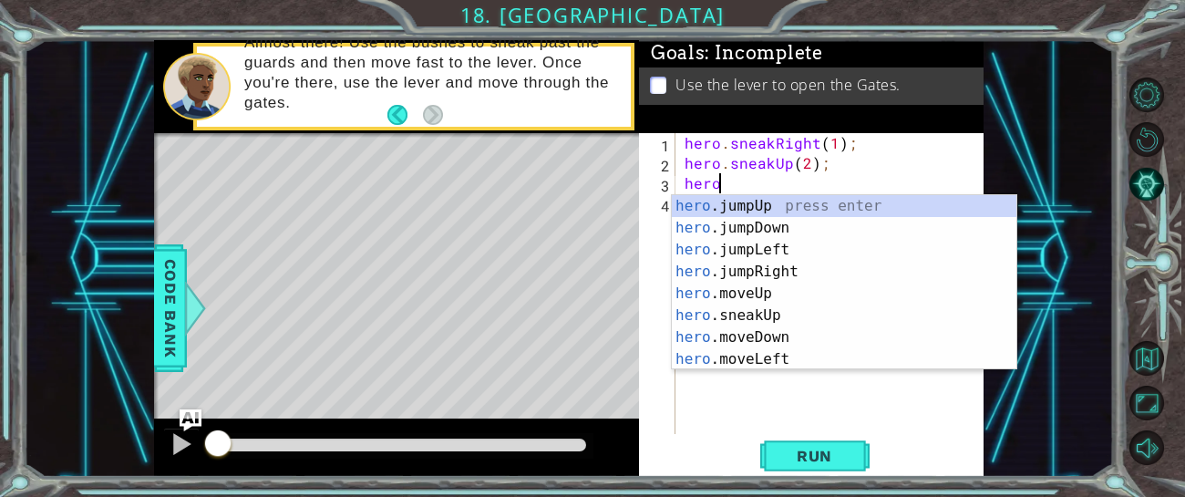
scroll to position [0, 1]
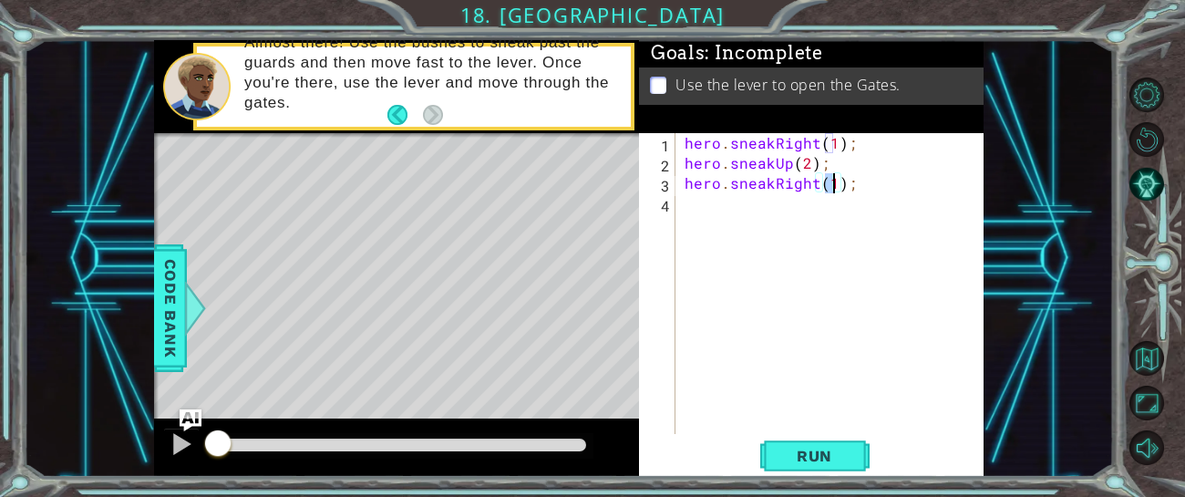
type textarea "hero.sneakRight(1);"
click at [716, 211] on div "hero . sneakRight ( 1 ) ; hero . sneakUp ( 2 ) ; hero . sneakRight ( 1 ) ;" at bounding box center [835, 303] width 308 height 341
click at [779, 467] on button "Run" at bounding box center [814, 456] width 109 height 35
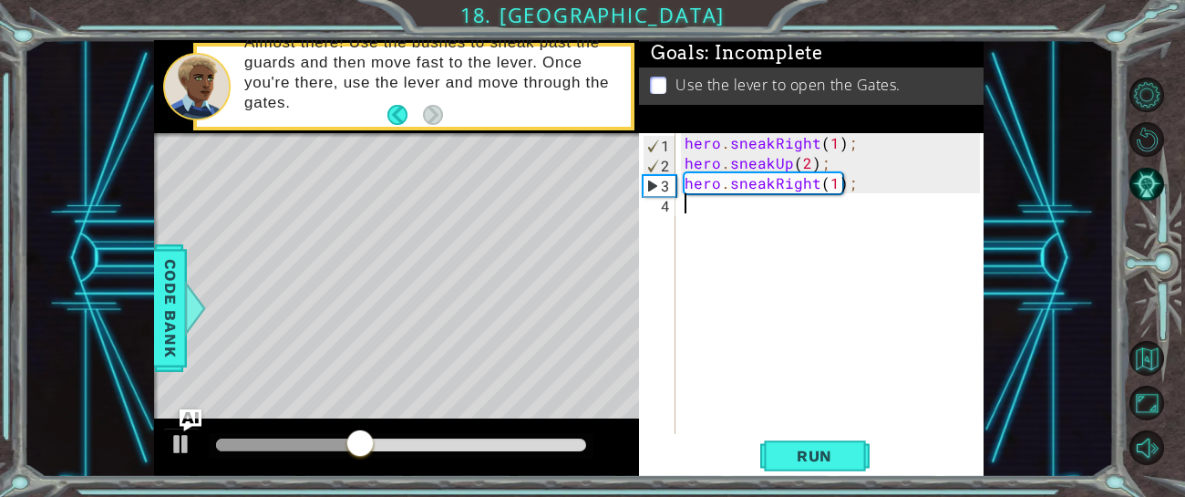
type textarea "s"
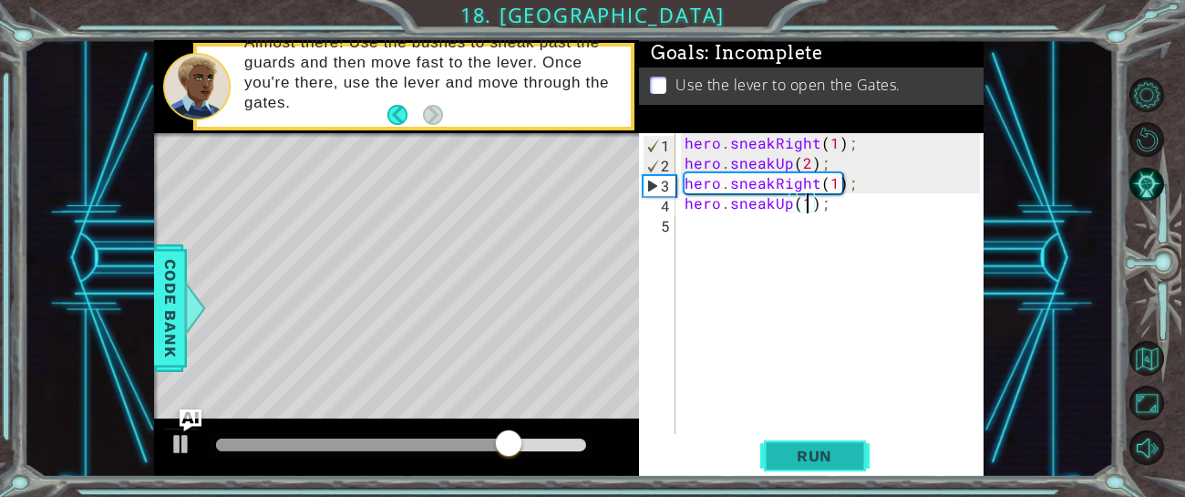
type textarea "hero.sneakUp(1);"
click at [783, 459] on span "Run" at bounding box center [815, 456] width 72 height 18
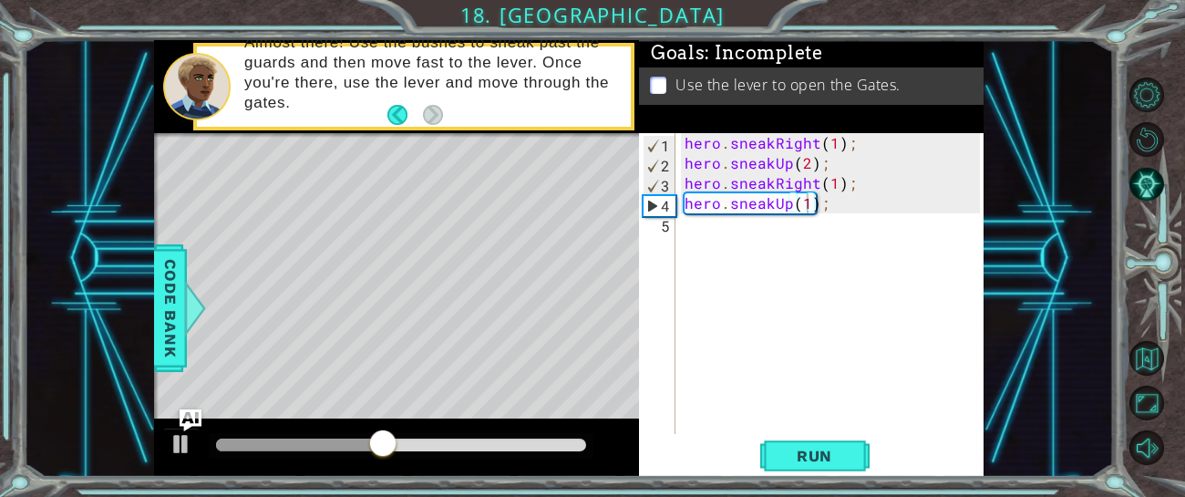
click at [679, 236] on div "hero.sneakUp(1); 1 2 3 4 5 hero . sneakRight ( 1 ) ; hero . sneakUp ( 2 ) ; her…" at bounding box center [809, 283] width 341 height 301
click at [690, 236] on div "hero . sneakRight ( 1 ) ; hero . sneakUp ( 2 ) ; hero . sneakRight ( 1 ) ; hero…" at bounding box center [835, 303] width 308 height 341
type textarea "h"
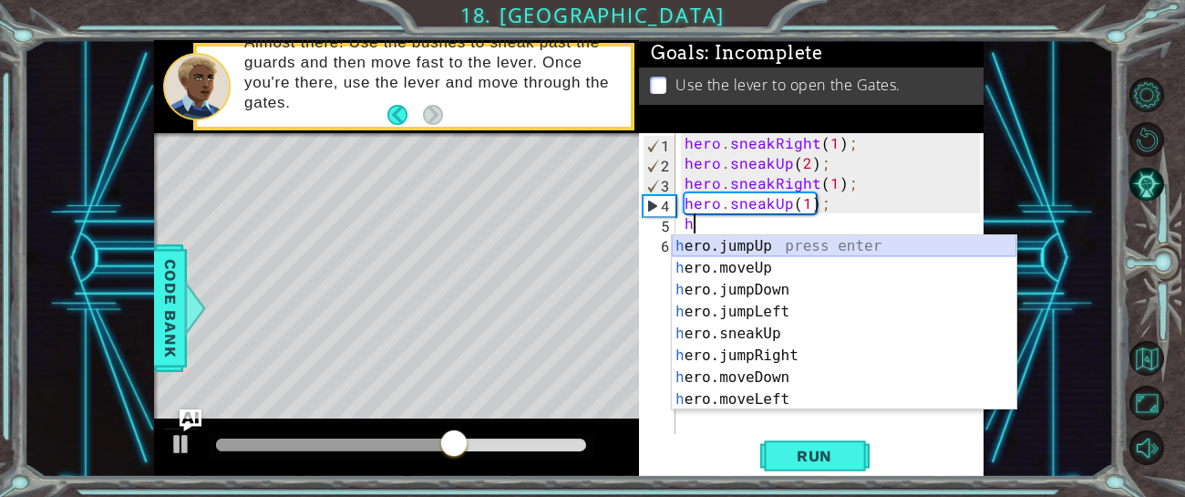
click at [694, 246] on div "h ero.jumpUp press enter h ero.moveUp press enter h ero.jumpDown press enter h …" at bounding box center [844, 344] width 345 height 219
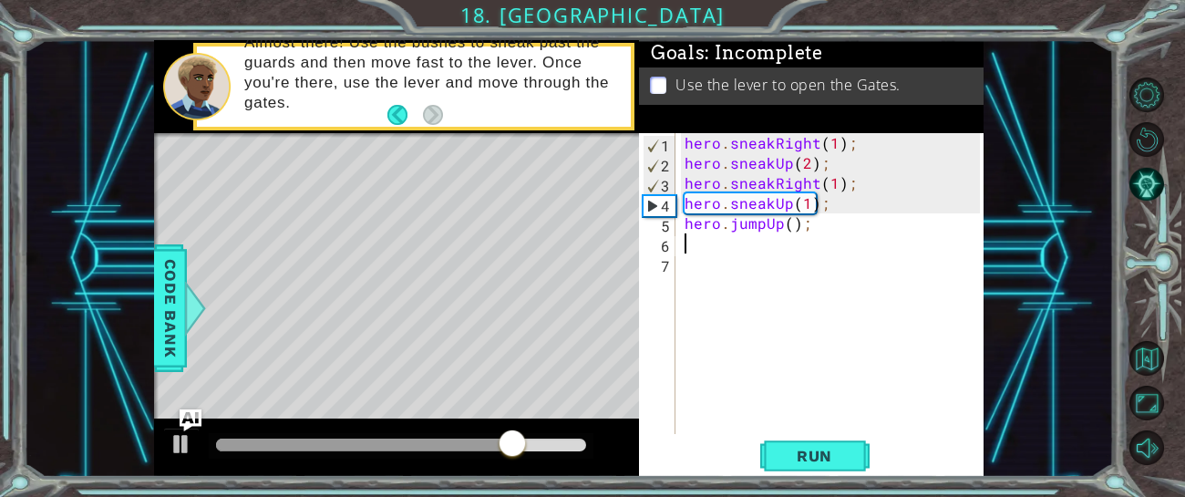
click at [812, 233] on div "hero . sneakRight ( 1 ) ; hero . sneakUp ( 2 ) ; hero . sneakRight ( 1 ) ; hero…" at bounding box center [835, 303] width 308 height 341
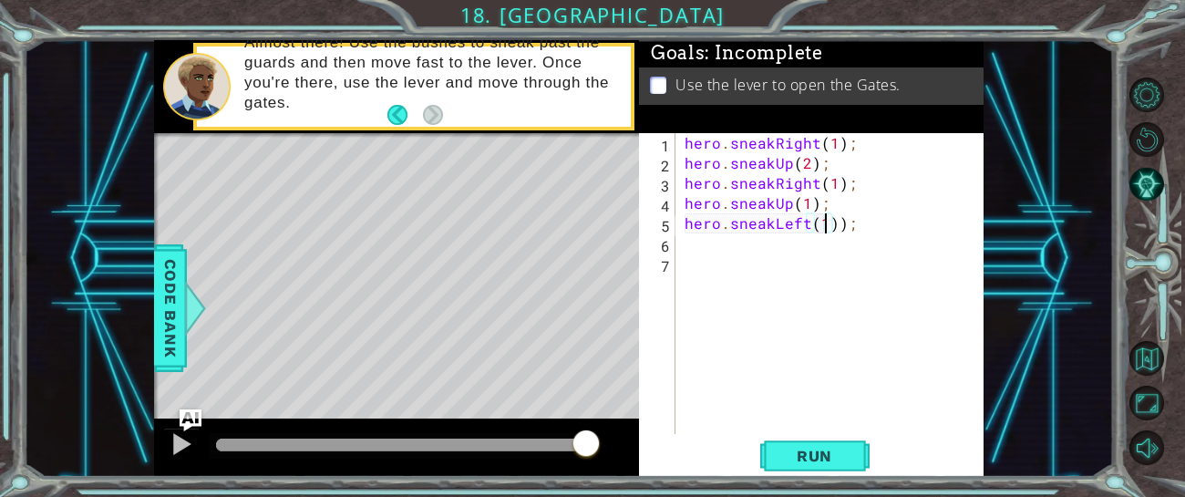
scroll to position [0, 9]
click at [772, 461] on button "Run" at bounding box center [814, 456] width 109 height 35
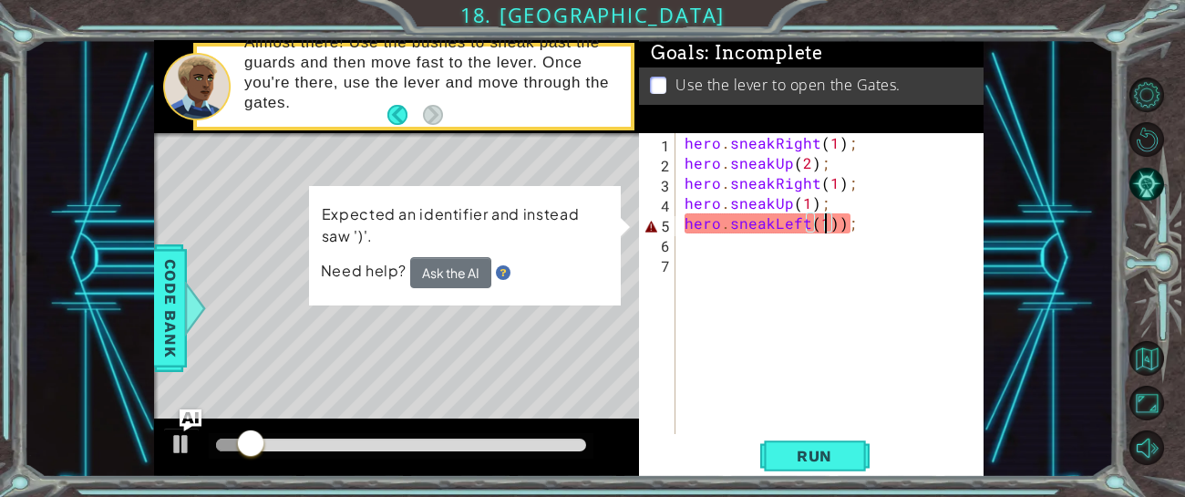
click at [867, 217] on div "hero . sneakRight ( 1 ) ; hero . sneakUp ( 2 ) ; hero . sneakRight ( 1 ) ; hero…" at bounding box center [835, 303] width 308 height 341
click at [845, 225] on div "hero . sneakRight ( 1 ) ; hero . sneakUp ( 2 ) ; hero . sneakRight ( 1 ) ; hero…" at bounding box center [835, 303] width 308 height 341
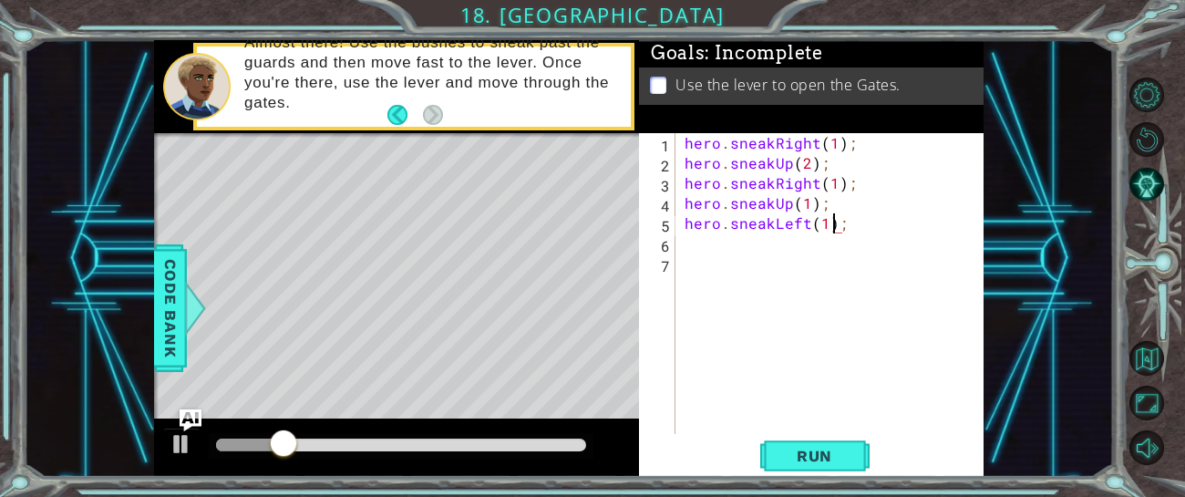
scroll to position [0, 8]
click at [841, 450] on span "Run" at bounding box center [815, 456] width 72 height 18
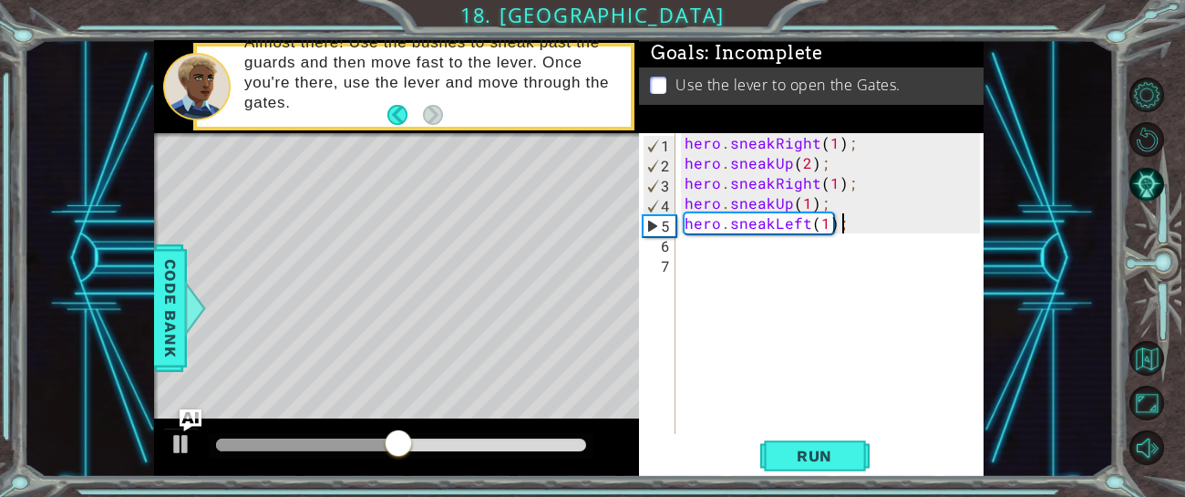
click at [861, 226] on div "hero . sneakRight ( 1 ) ; hero . sneakUp ( 2 ) ; hero . sneakRight ( 1 ) ; hero…" at bounding box center [835, 303] width 308 height 341
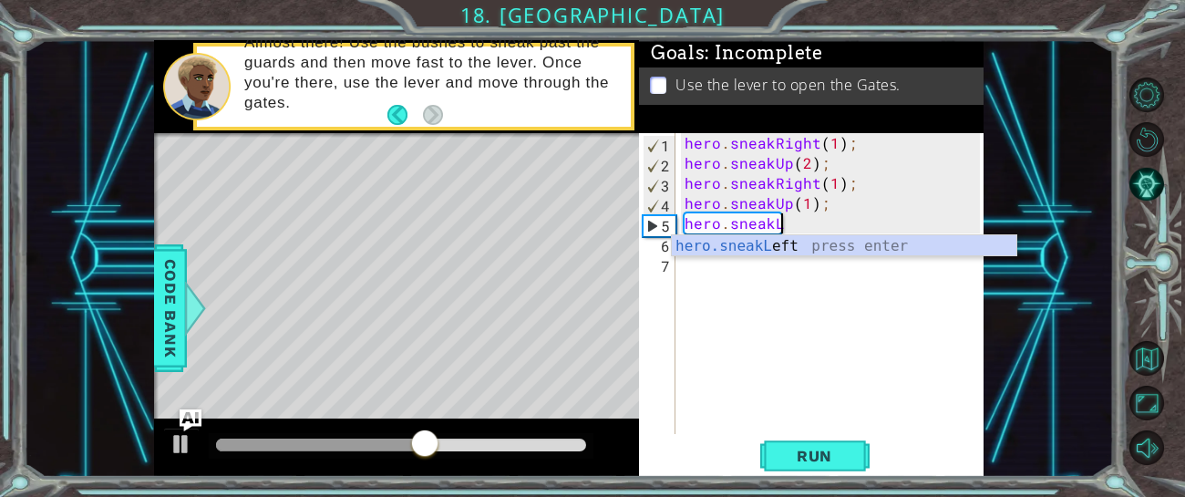
scroll to position [0, 4]
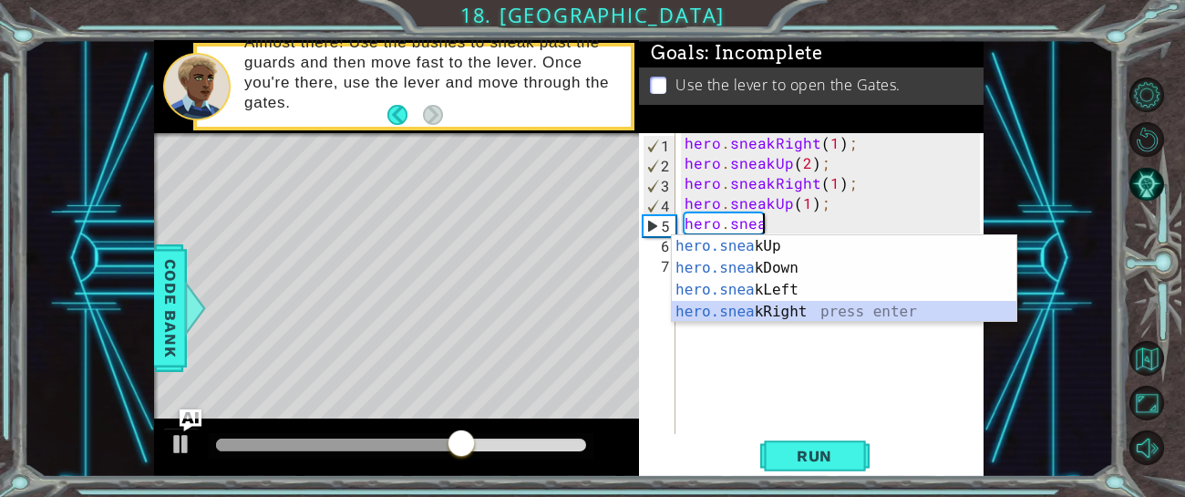
type textarea "hero.sneakRight(1);"
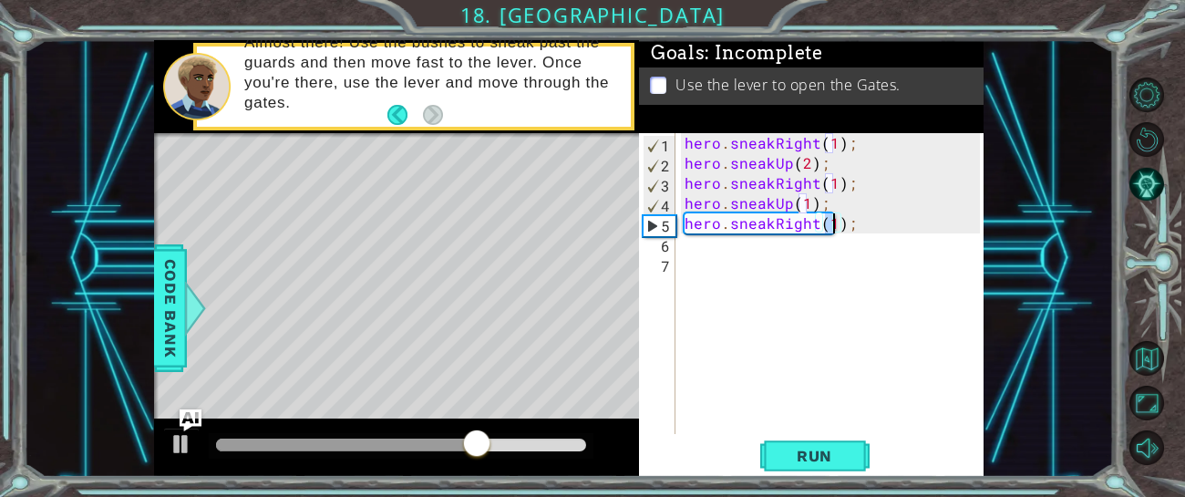
scroll to position [0, 8]
click at [841, 464] on span "Run" at bounding box center [815, 456] width 72 height 18
click at [697, 243] on div "hero . sneakRight ( 1 ) ; hero . sneakUp ( 2 ) ; hero . sneakRight ( 1 ) ; hero…" at bounding box center [835, 303] width 308 height 341
type textarea "h"
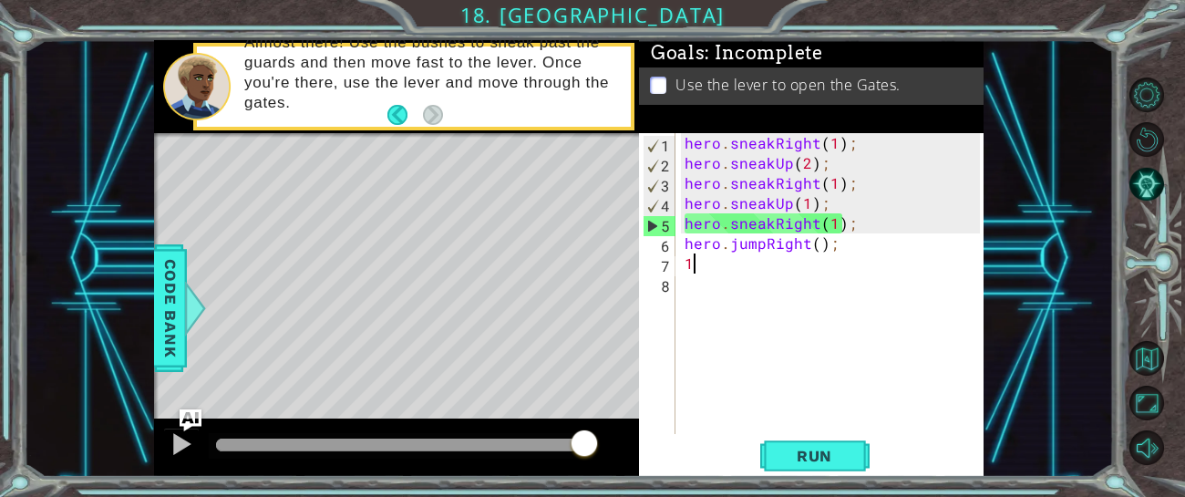
type textarea "1"
